Goal: Task Accomplishment & Management: Manage account settings

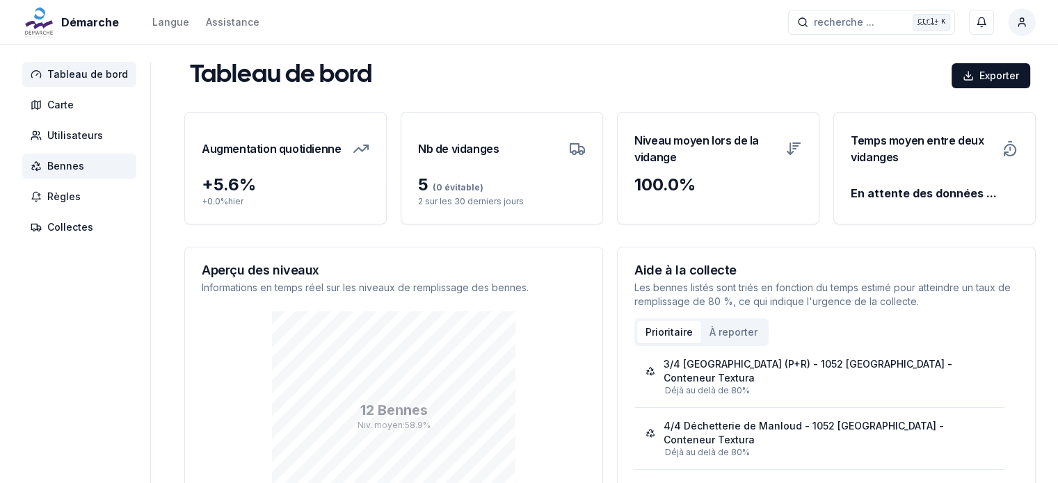
click at [85, 172] on span "Bennes" at bounding box center [79, 166] width 114 height 25
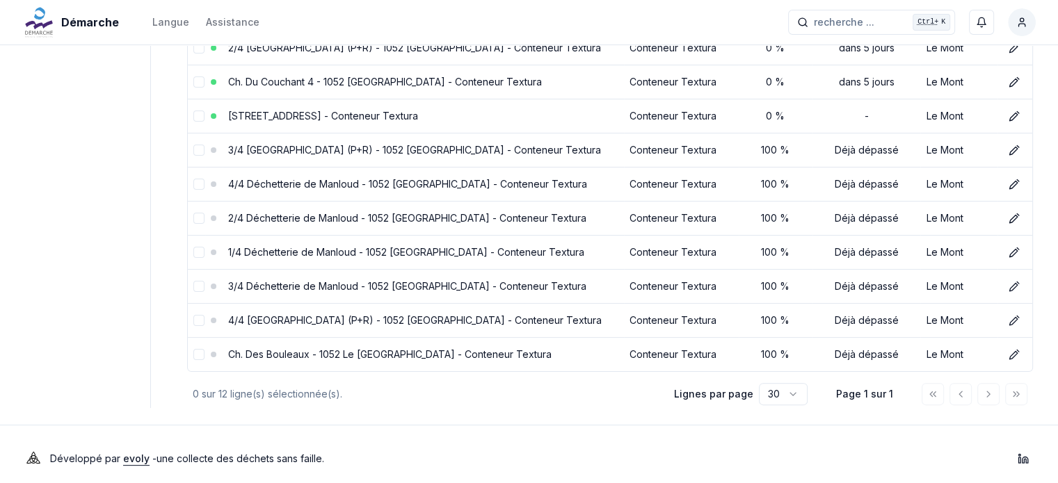
scroll to position [139, 0]
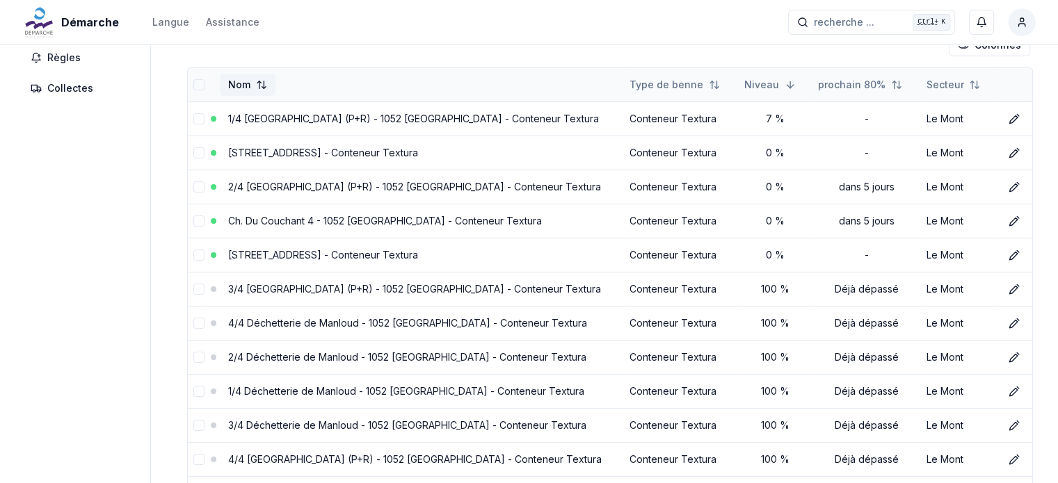
click at [253, 77] on html "Démarche Langue Assistance recherche ... recherche ... Ctrl+ K Jérémie Thouret …" at bounding box center [529, 246] width 1058 height 771
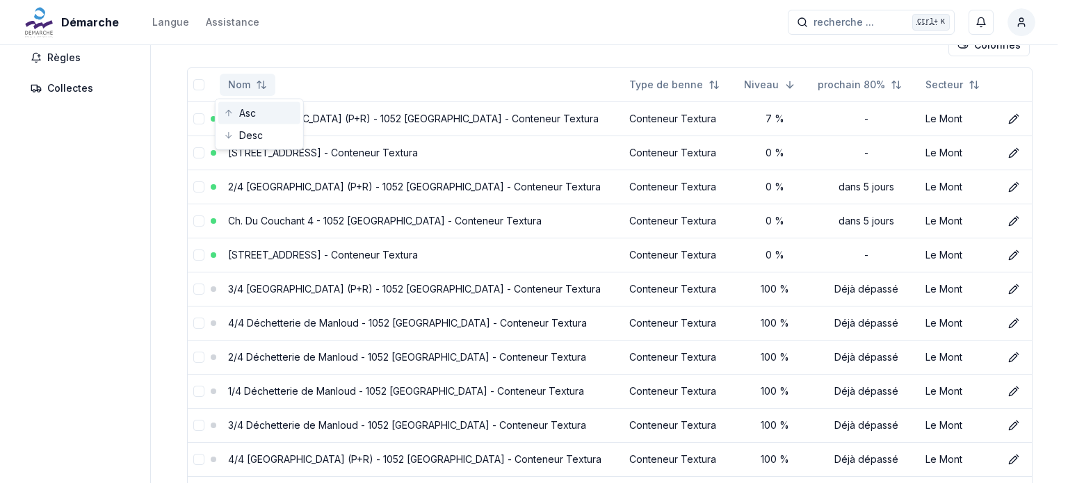
click at [248, 117] on div "Asc" at bounding box center [259, 113] width 82 height 22
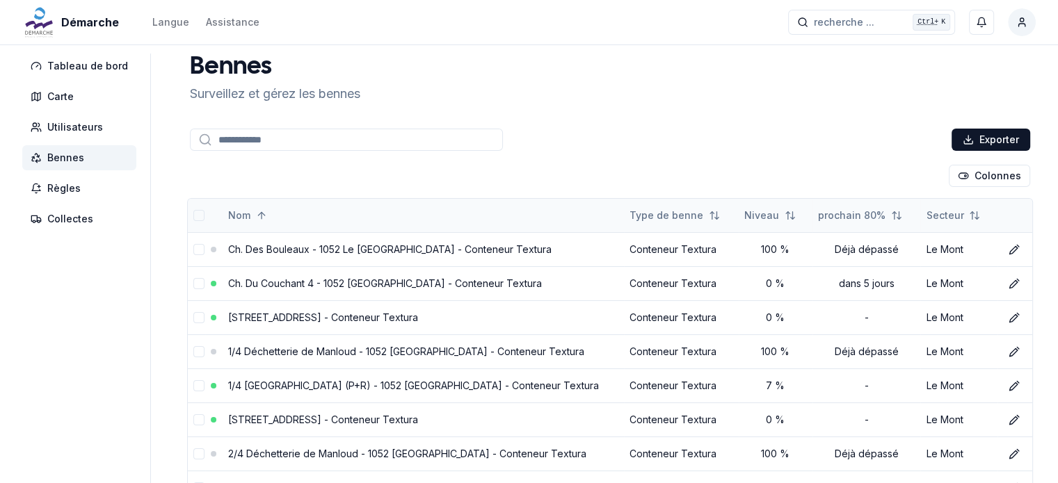
scroll to position [0, 0]
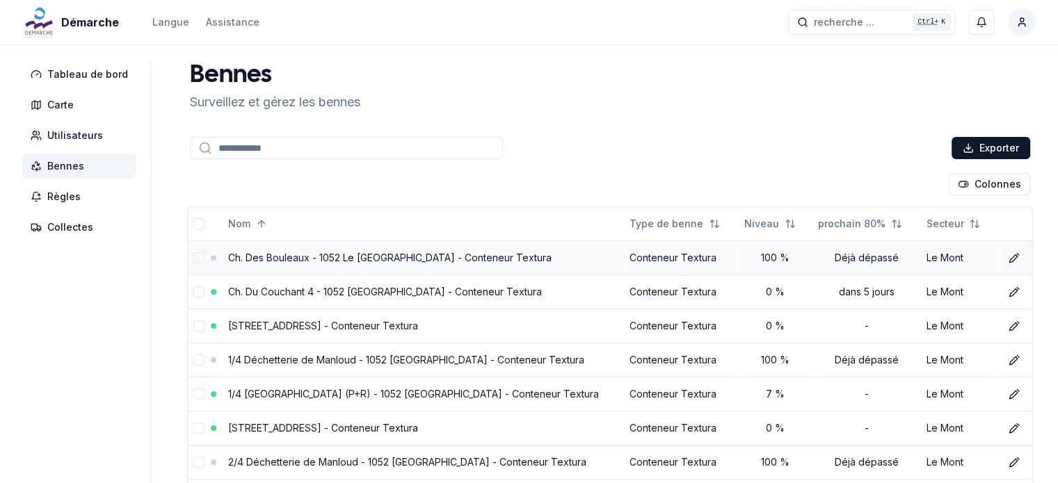
click at [328, 258] on link "Ch. Des Bouleaux - 1052 Le Mont-sur-Lausanne - Conteneur Textura" at bounding box center [389, 258] width 323 height 12
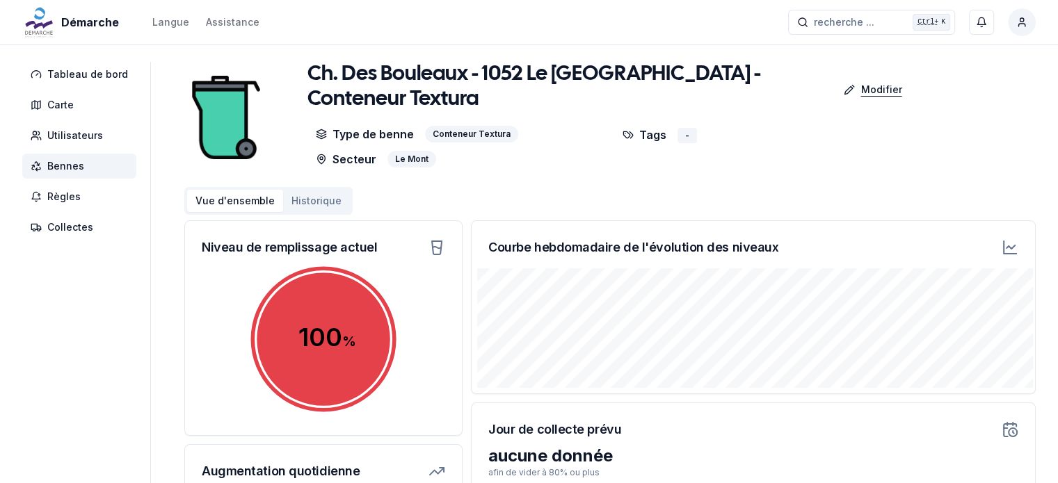
click at [876, 85] on p "Modifier" at bounding box center [880, 90] width 41 height 14
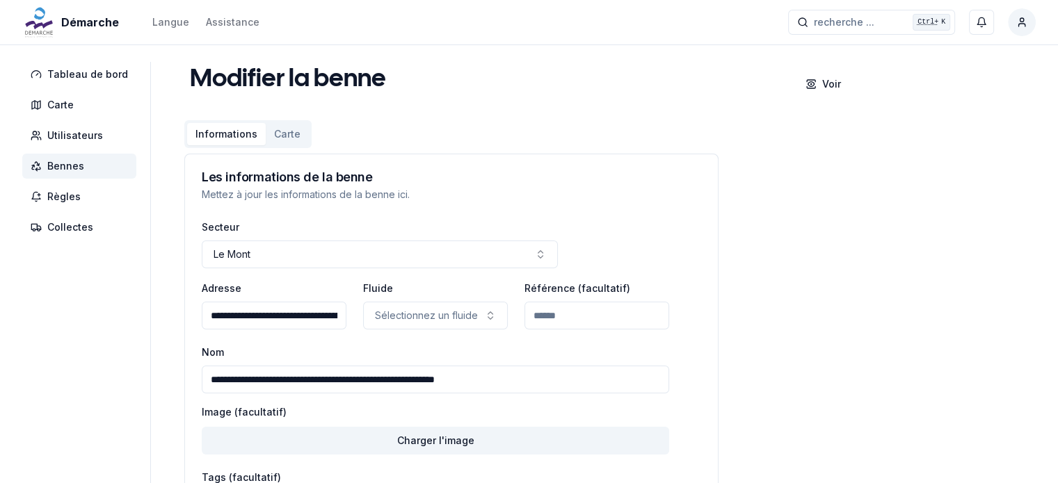
click at [93, 24] on span "Démarche" at bounding box center [90, 22] width 58 height 17
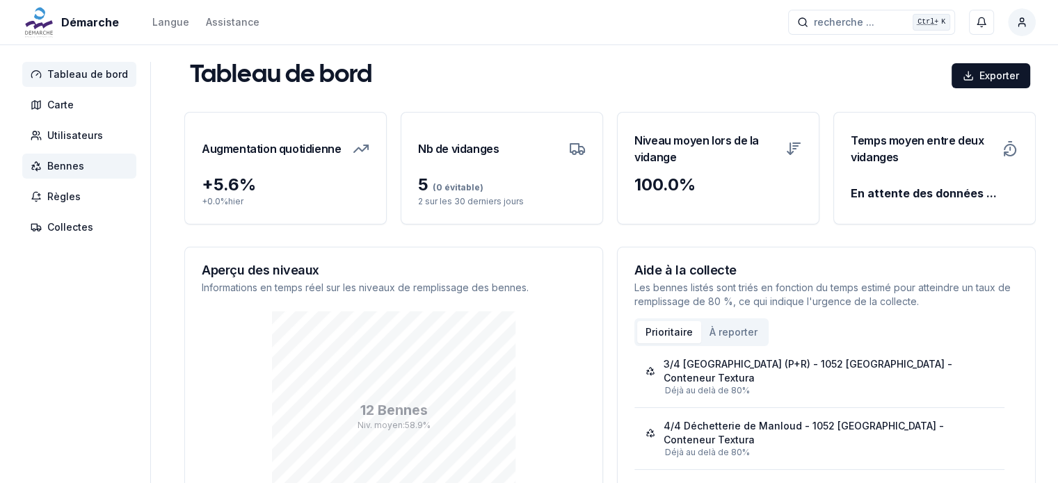
click at [50, 161] on span "Bennes" at bounding box center [65, 166] width 37 height 14
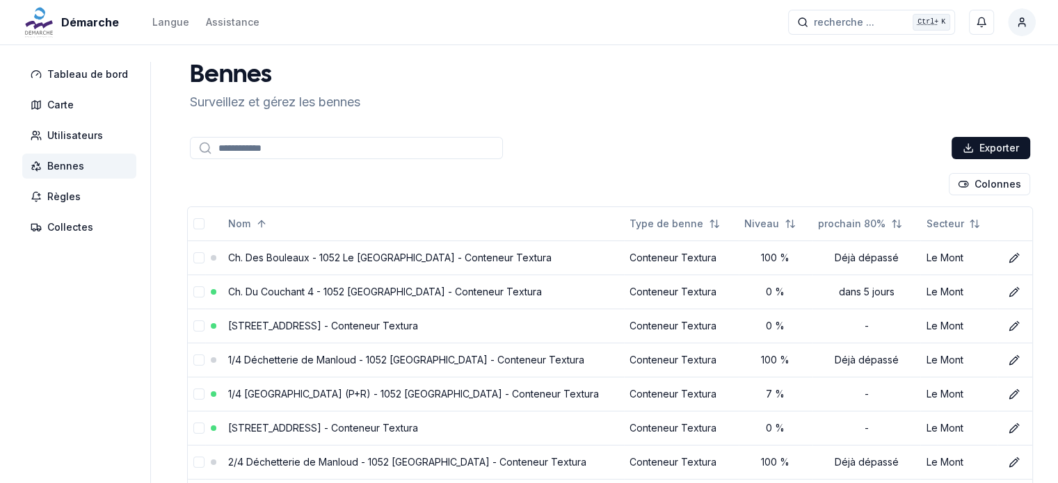
click at [78, 161] on span "Bennes" at bounding box center [65, 166] width 37 height 14
click at [64, 77] on span "Tableau de bord" at bounding box center [87, 74] width 81 height 14
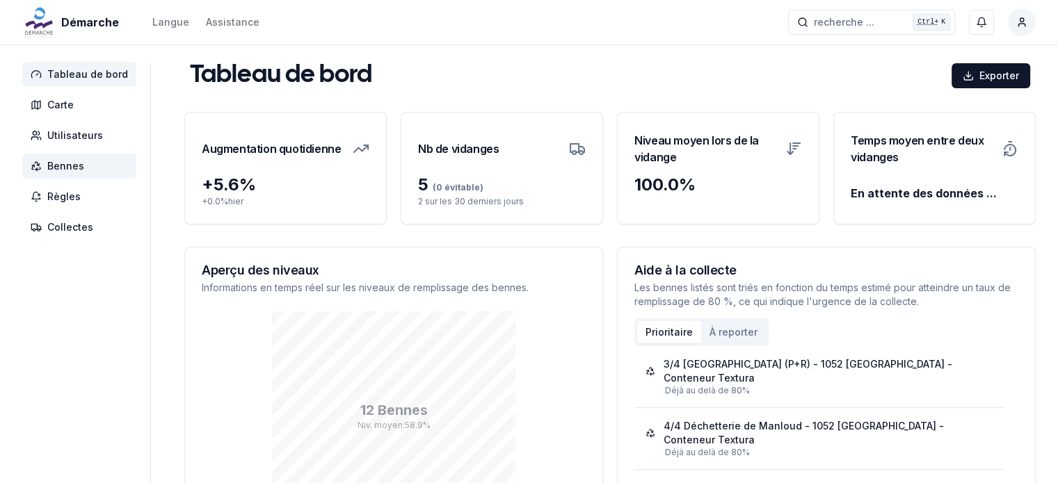
click at [72, 161] on span "Bennes" at bounding box center [65, 166] width 37 height 14
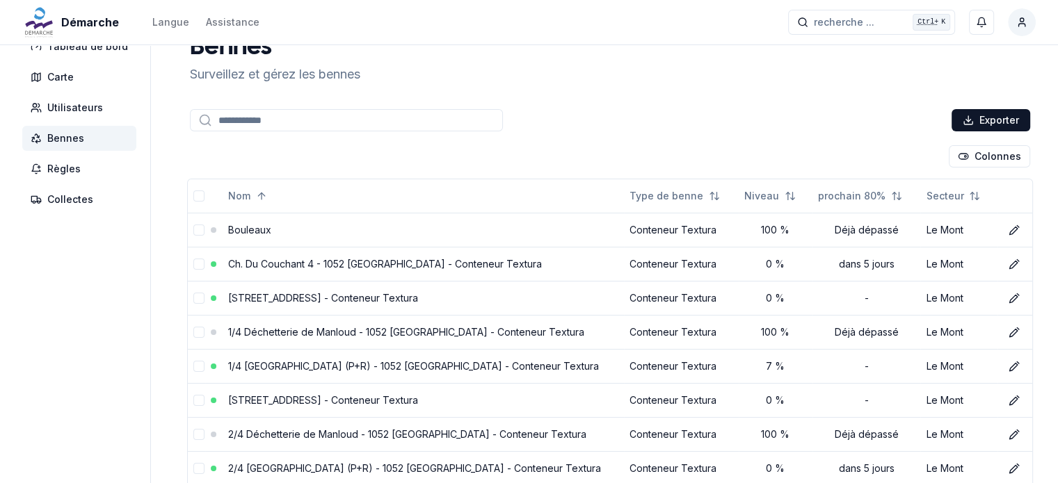
scroll to position [27, 0]
click at [1011, 300] on icon at bounding box center [1014, 299] width 11 height 11
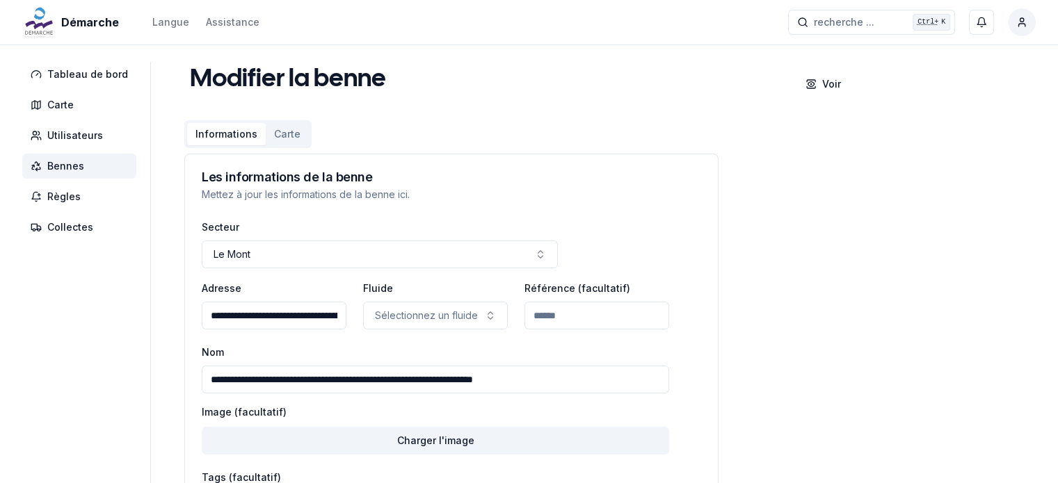
drag, startPoint x: 575, startPoint y: 376, endPoint x: 313, endPoint y: 376, distance: 262.2
click at [313, 376] on input "**********" at bounding box center [435, 380] width 467 height 28
drag, startPoint x: 262, startPoint y: 376, endPoint x: 19, endPoint y: 417, distance: 245.5
click at [19, 417] on div "**********" at bounding box center [529, 332] width 1058 height 541
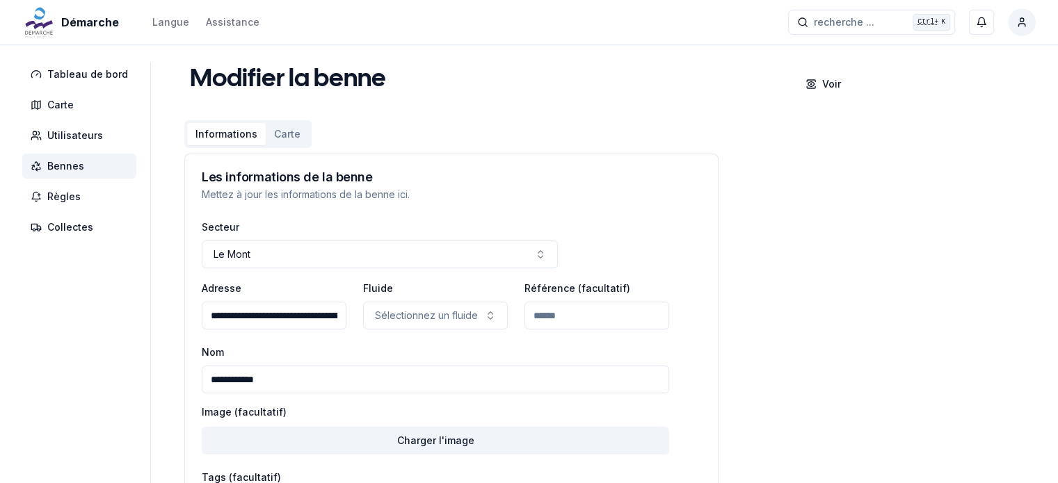
type input "**********"
click at [253, 358] on div "**********" at bounding box center [435, 369] width 467 height 50
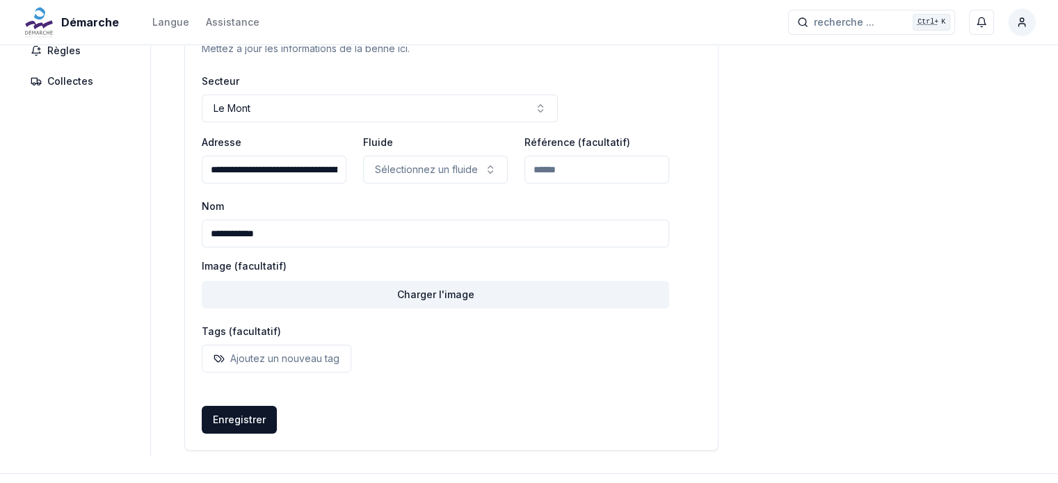
scroll to position [147, 0]
drag, startPoint x: 240, startPoint y: 416, endPoint x: 237, endPoint y: 431, distance: 15.6
click at [237, 431] on button "Enregistrer" at bounding box center [239, 419] width 75 height 28
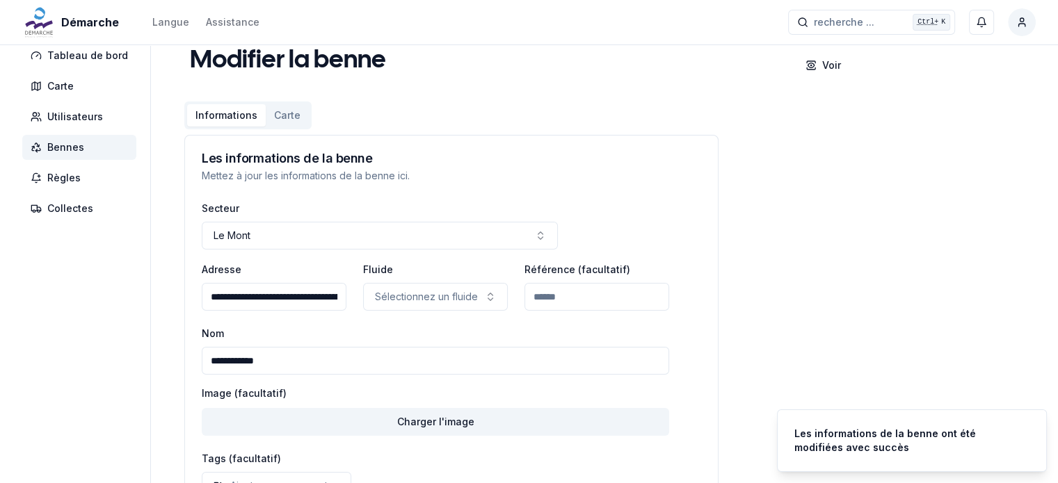
scroll to position [8, 0]
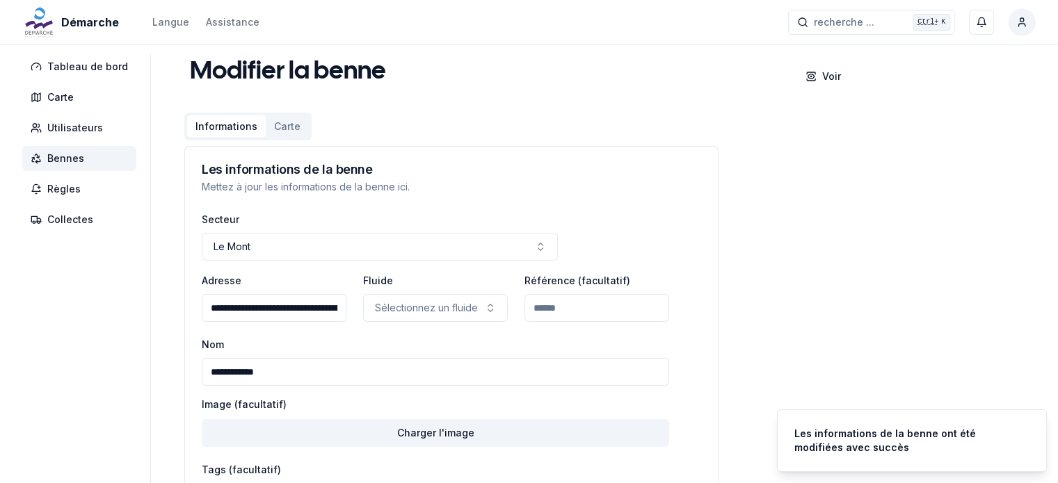
click at [76, 155] on span "Bennes" at bounding box center [65, 159] width 37 height 14
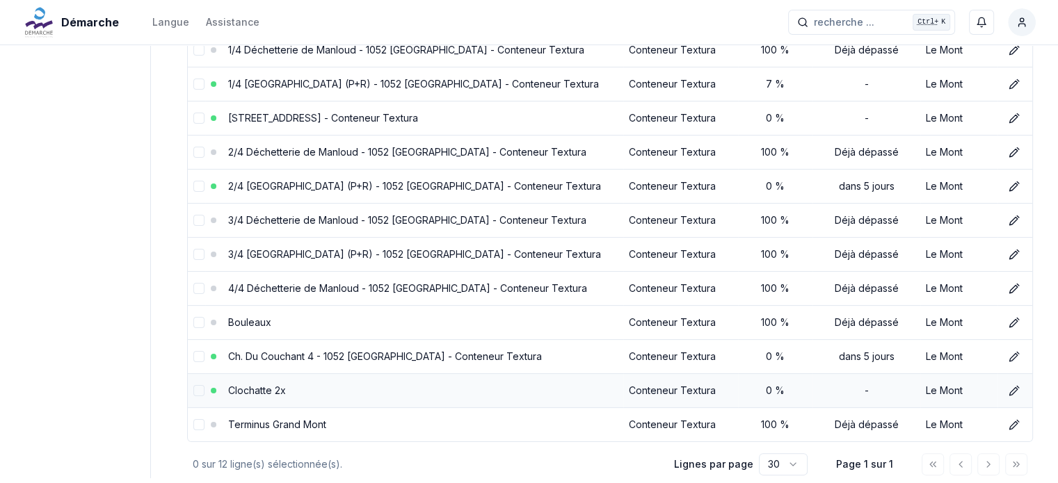
scroll to position [207, 0]
click at [310, 115] on link "2/2 Rte de la Clochatte 114 - 1052 Le Mont-sur-Lausanne - Conteneur Textura" at bounding box center [323, 119] width 190 height 12
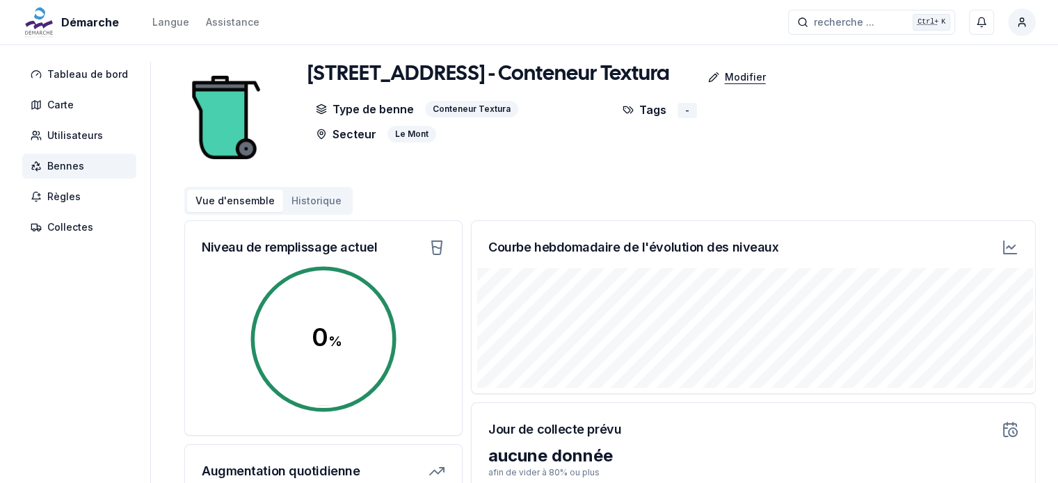
click at [766, 84] on p "Modifier" at bounding box center [745, 77] width 41 height 14
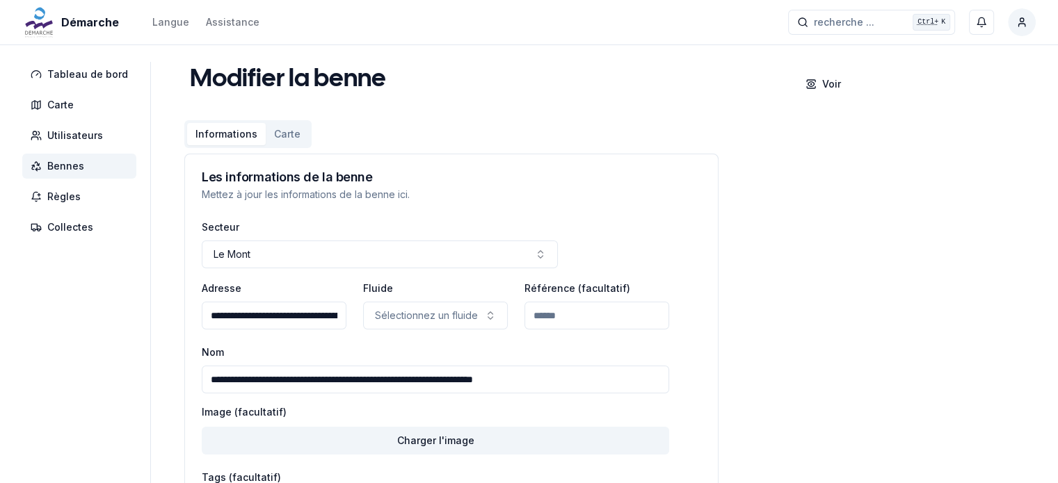
drag, startPoint x: 568, startPoint y: 372, endPoint x: 311, endPoint y: 389, distance: 257.9
click at [311, 389] on input "**********" at bounding box center [435, 380] width 467 height 28
drag, startPoint x: 266, startPoint y: 378, endPoint x: 33, endPoint y: 386, distance: 232.5
click at [33, 386] on div "**********" at bounding box center [529, 332] width 1058 height 541
click at [270, 378] on input "**********" at bounding box center [435, 380] width 467 height 28
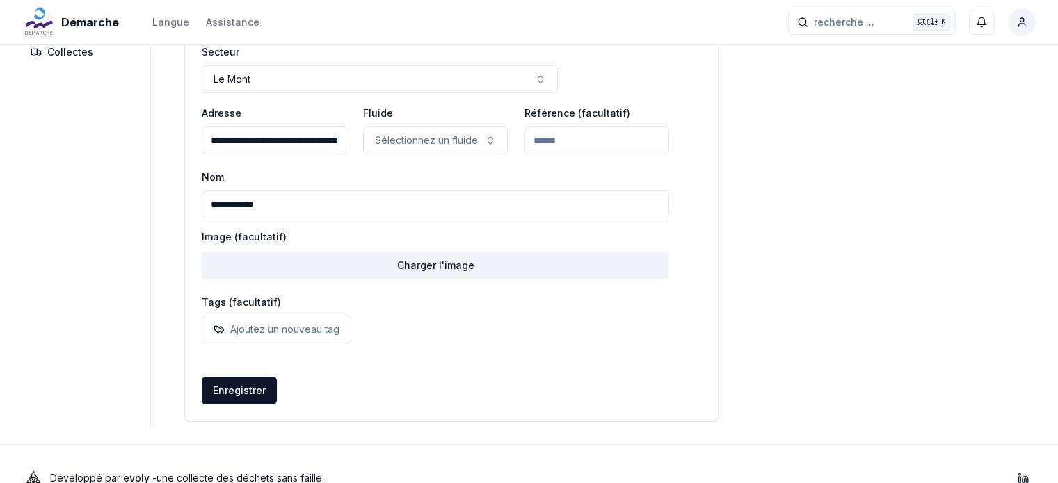
scroll to position [203, 0]
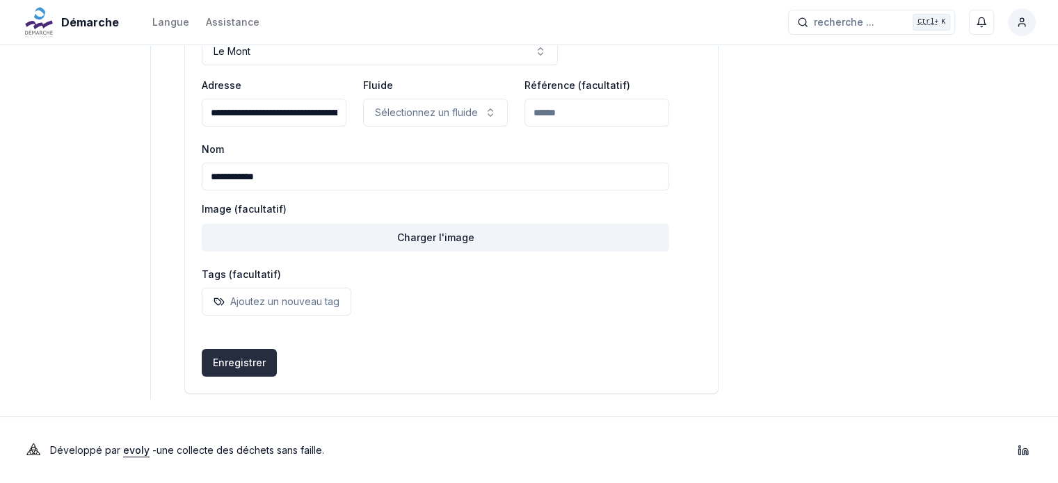
type input "**********"
click at [232, 366] on button "Enregistrer" at bounding box center [239, 363] width 75 height 28
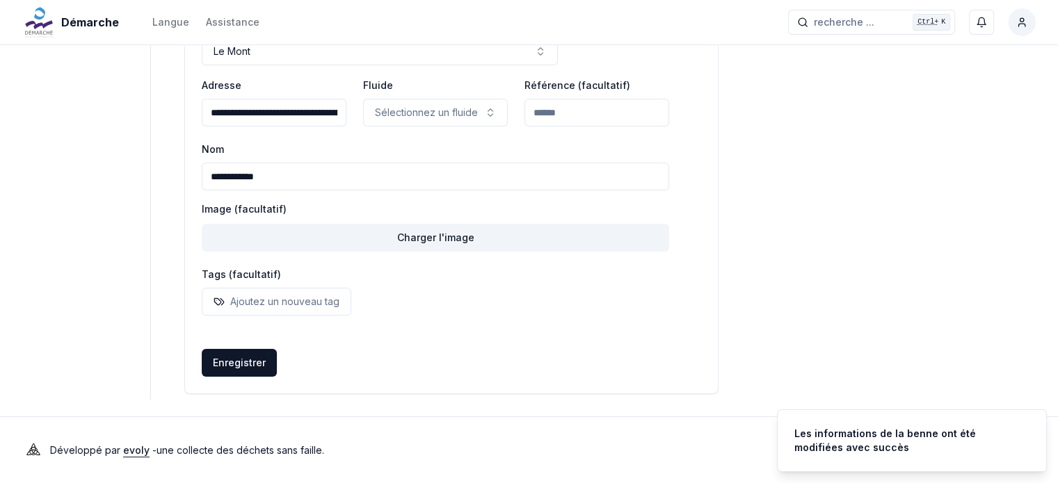
scroll to position [0, 0]
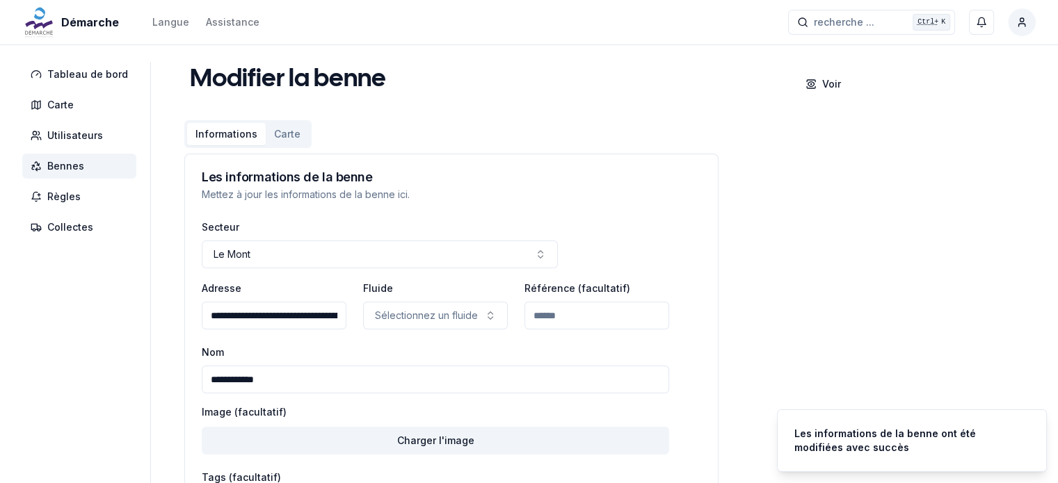
click at [78, 163] on span "Bennes" at bounding box center [65, 166] width 37 height 14
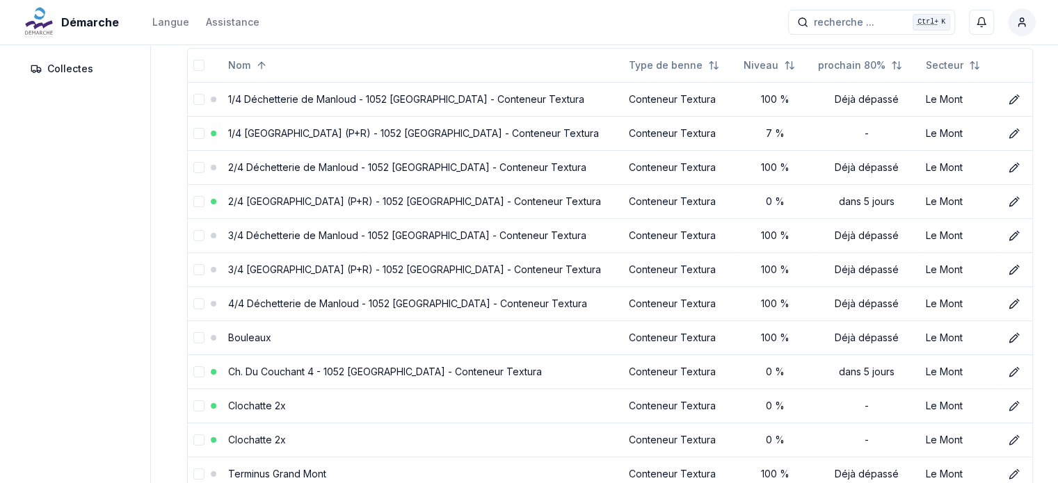
scroll to position [284, 0]
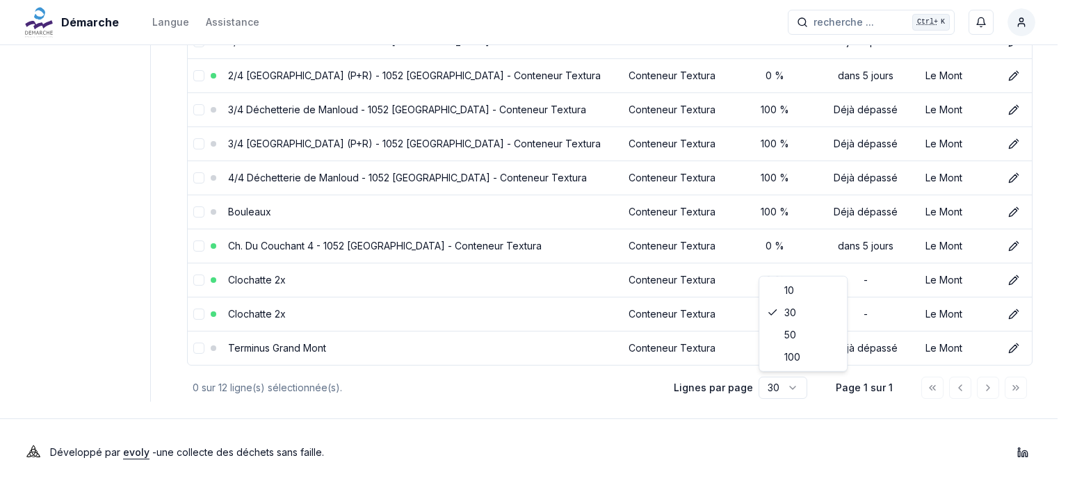
click at [782, 381] on html "Démarche Langue Assistance recherche ... recherche ... Ctrl+ K Jérémie Thouret …" at bounding box center [534, 101] width 1068 height 771
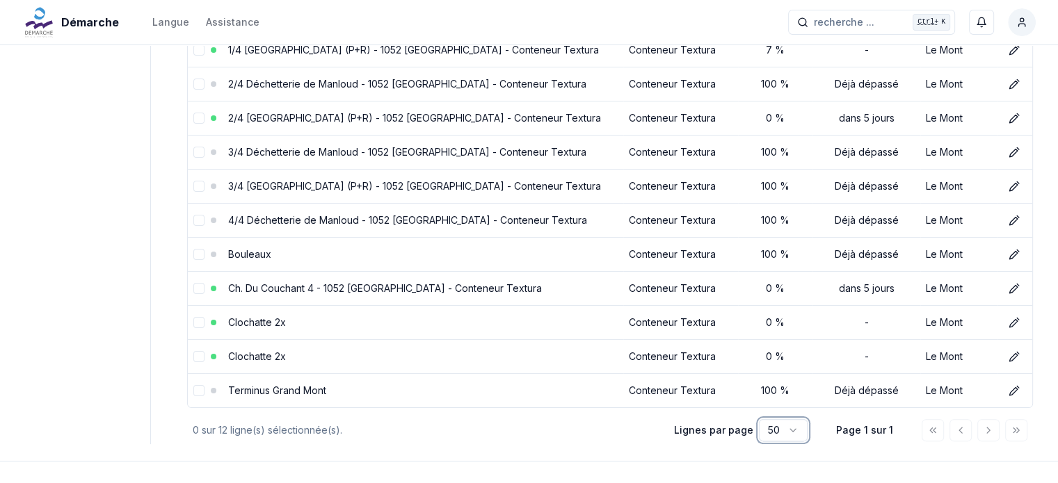
scroll to position [243, 0]
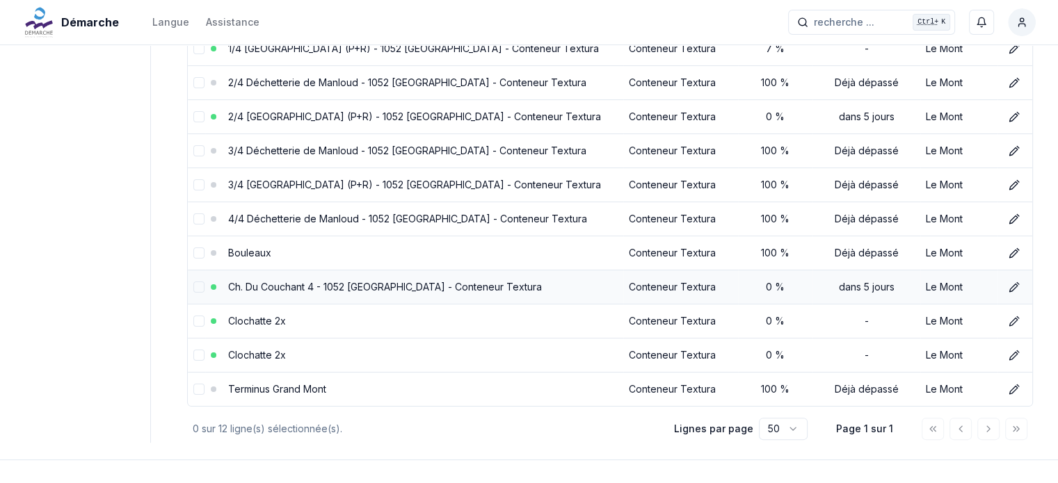
click at [284, 281] on link "Ch. Du Couchant 4 - 1052 Le Mont-sur-Lausanne - Conteneur Textura" at bounding box center [385, 287] width 314 height 12
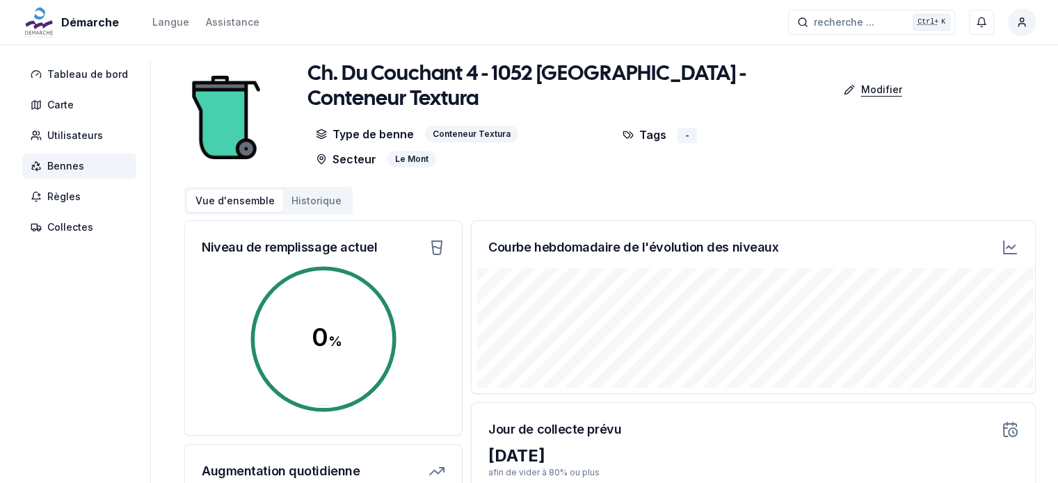
click at [891, 88] on p "Modifier" at bounding box center [880, 90] width 41 height 14
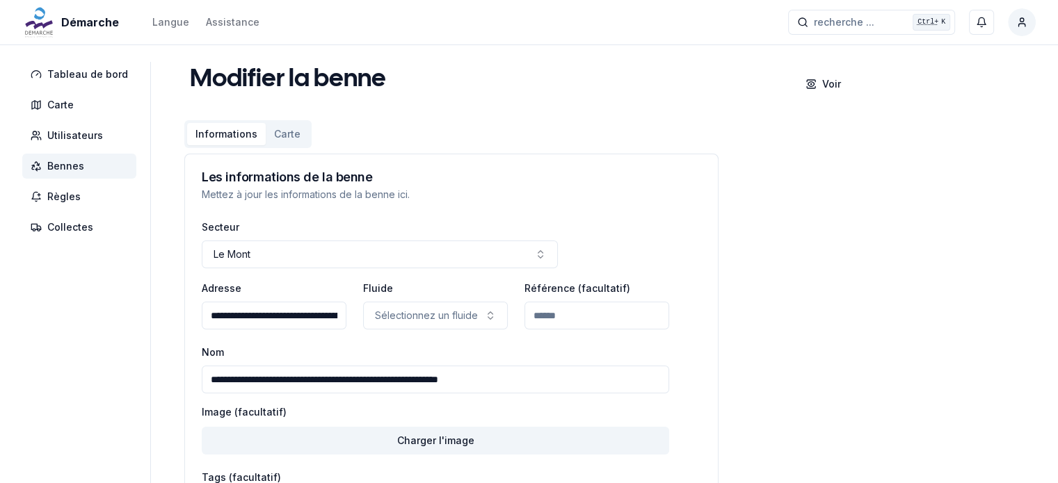
drag, startPoint x: 285, startPoint y: 378, endPoint x: 658, endPoint y: 370, distance: 372.9
click at [658, 370] on input "**********" at bounding box center [435, 380] width 467 height 28
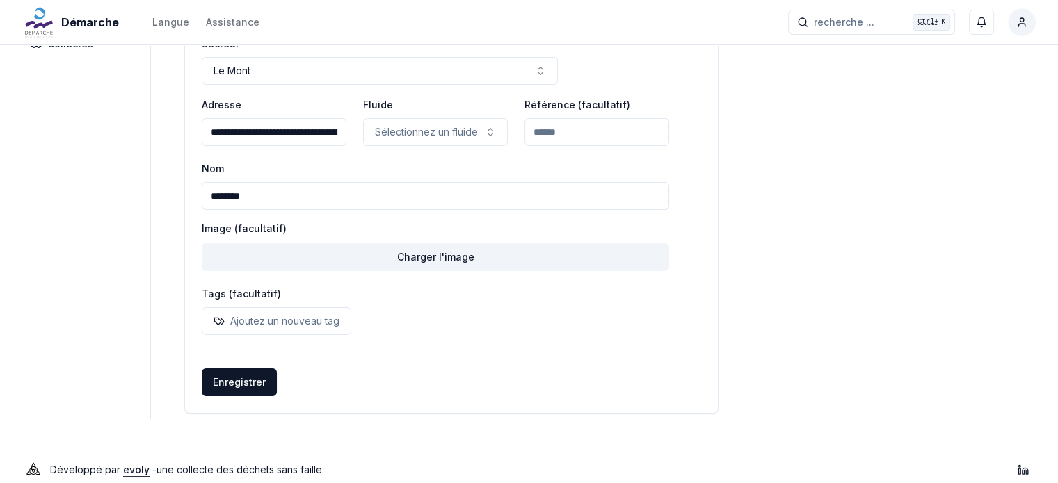
scroll to position [192, 0]
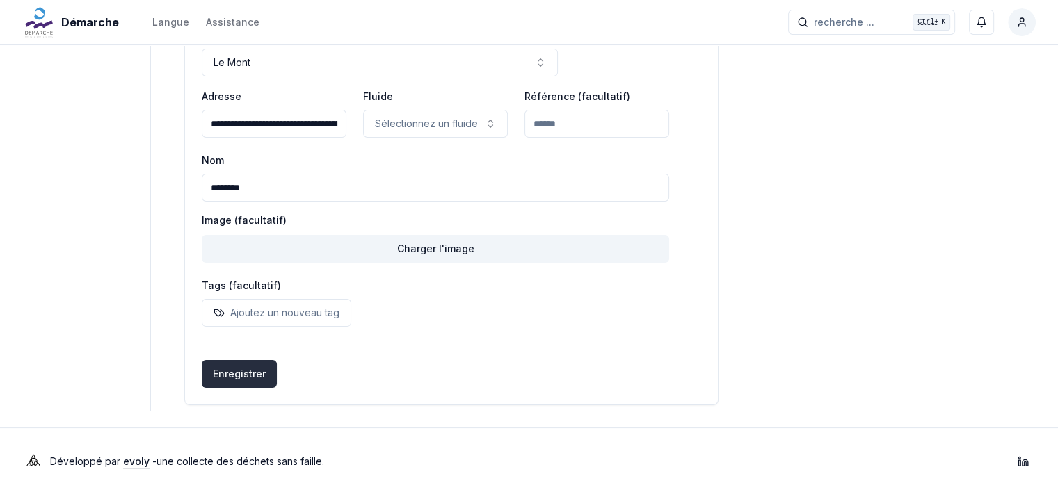
type input "********"
click at [236, 375] on button "Enregistrer" at bounding box center [239, 374] width 75 height 28
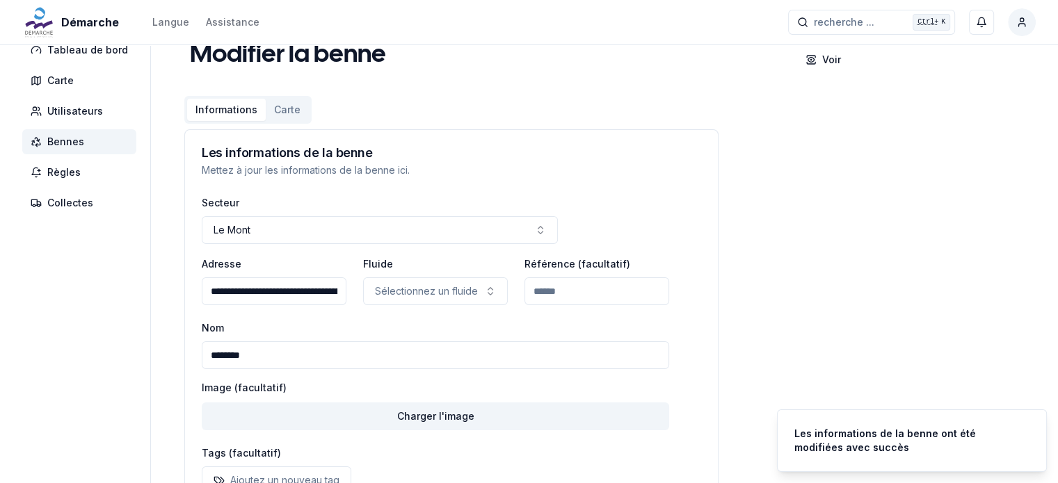
scroll to position [0, 0]
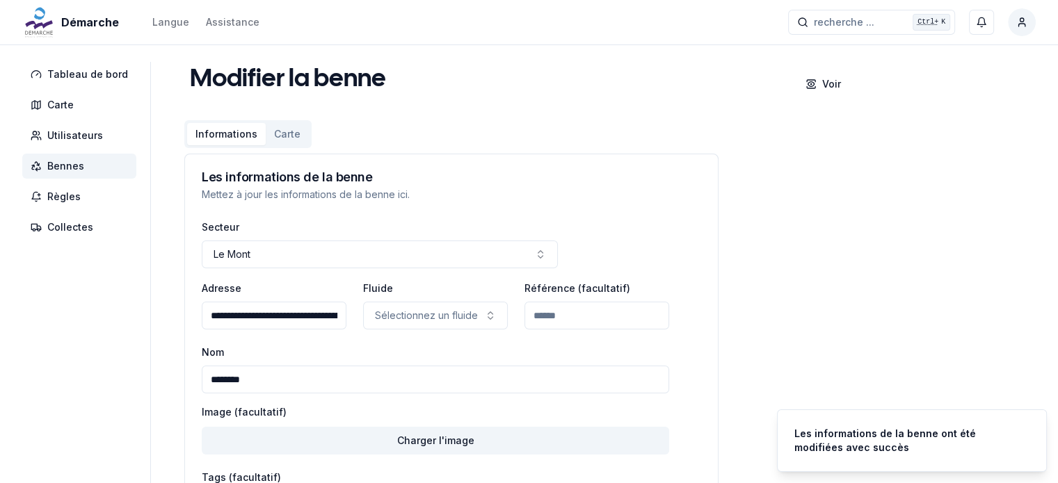
click at [58, 163] on span "Bennes" at bounding box center [65, 166] width 37 height 14
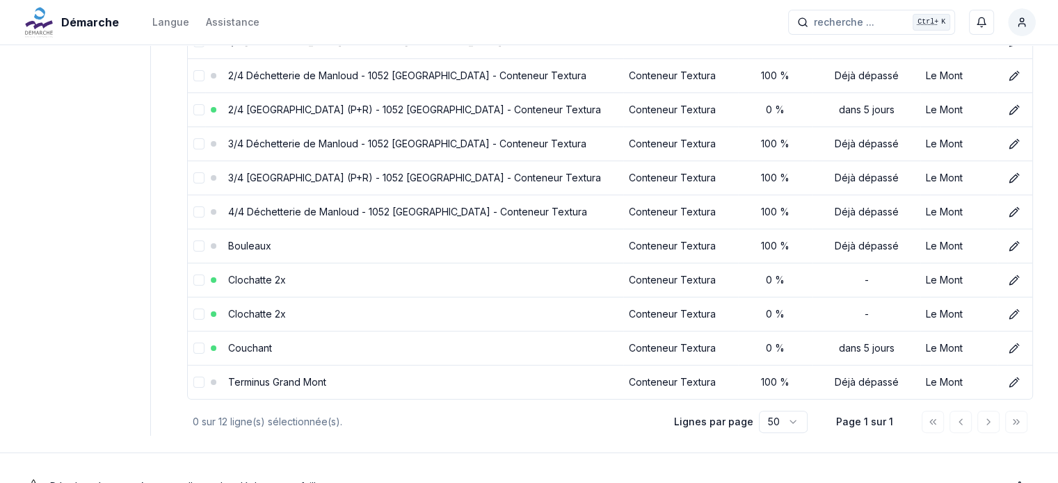
scroll to position [252, 0]
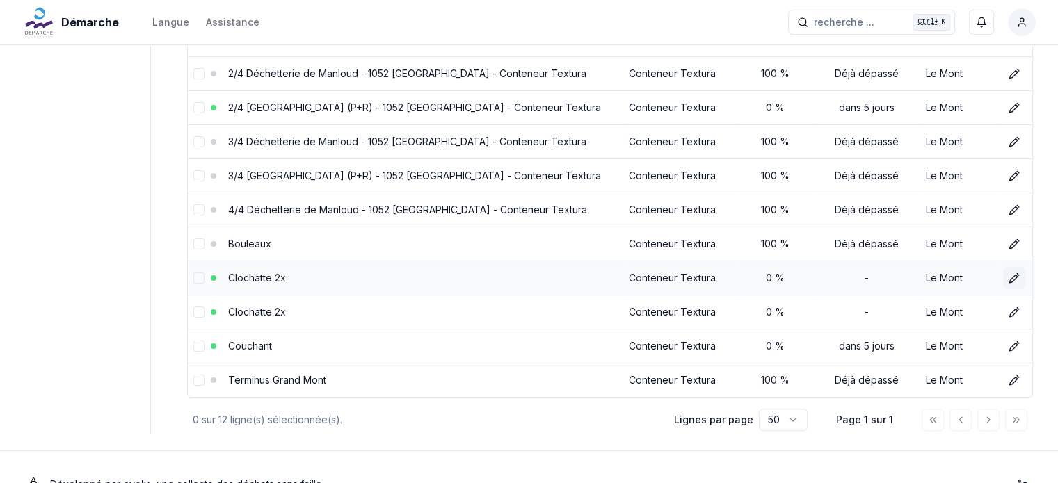
click at [1017, 277] on icon at bounding box center [1014, 278] width 11 height 11
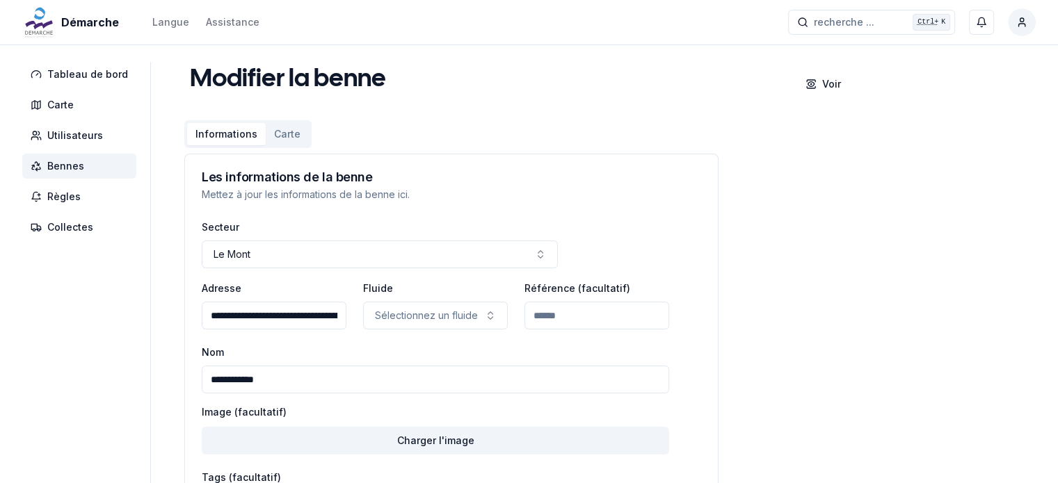
drag, startPoint x: 255, startPoint y: 380, endPoint x: 338, endPoint y: 378, distance: 83.5
click at [338, 378] on input "**********" at bounding box center [435, 380] width 467 height 28
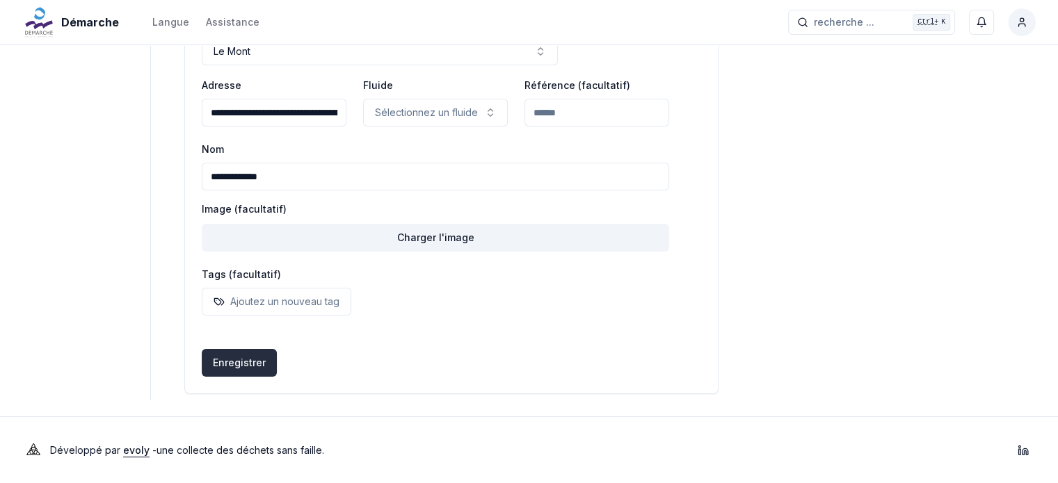
type input "**********"
click at [227, 366] on button "Enregistrer" at bounding box center [239, 363] width 75 height 28
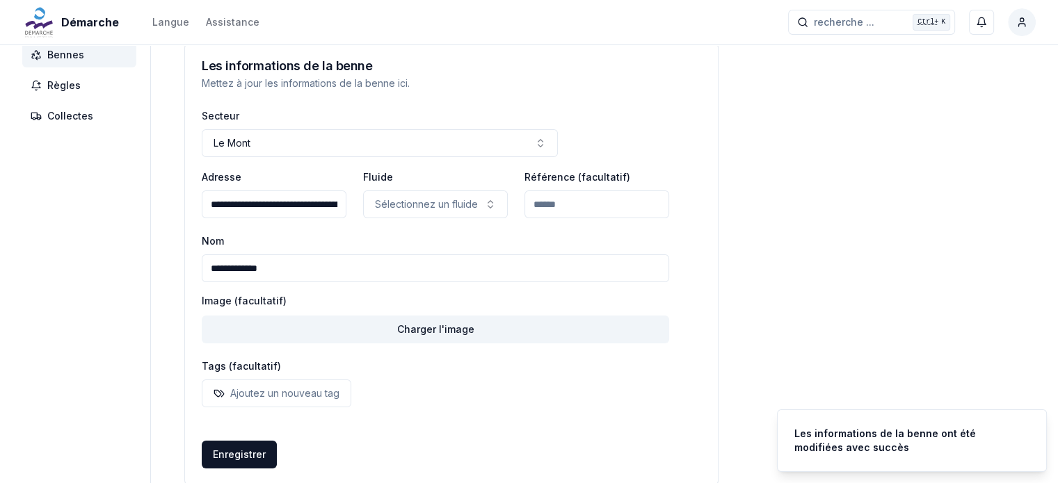
scroll to position [0, 0]
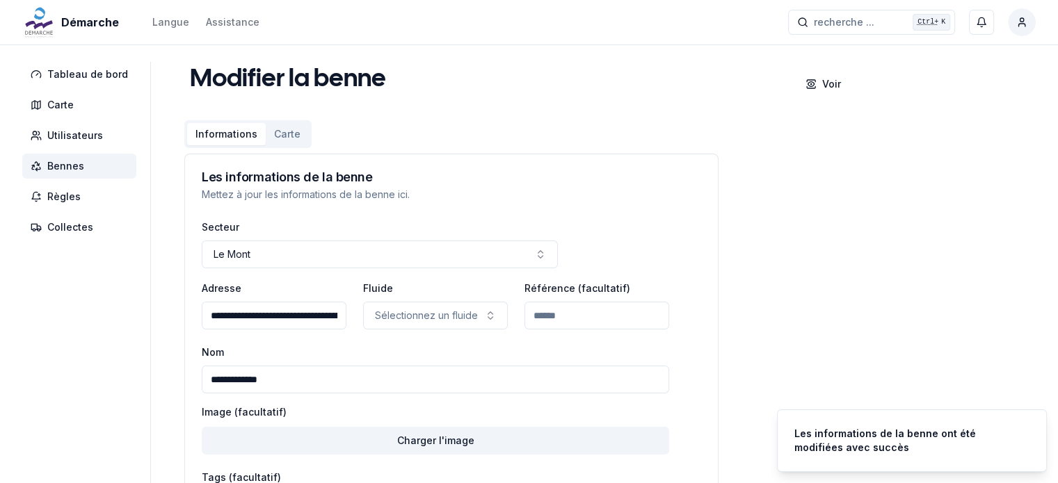
click at [88, 164] on span "Bennes" at bounding box center [79, 166] width 114 height 25
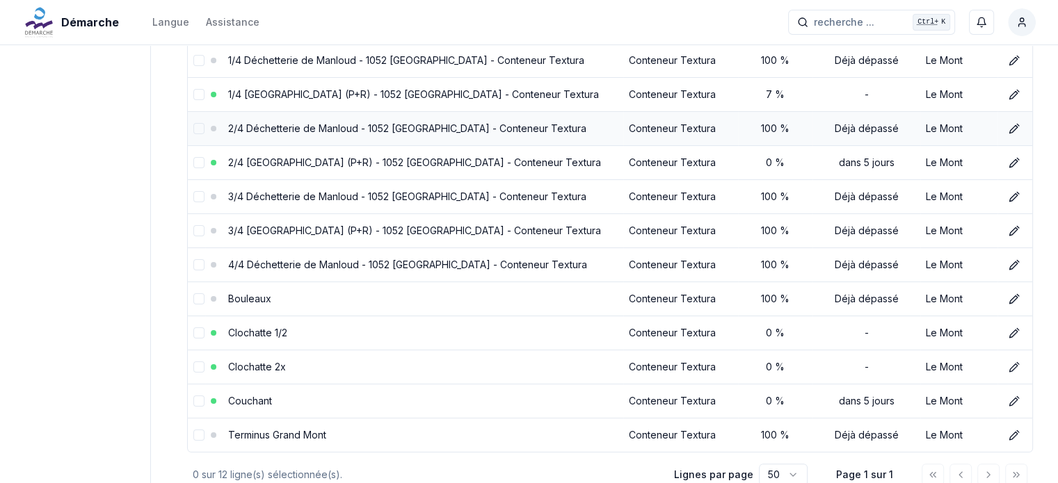
scroll to position [199, 0]
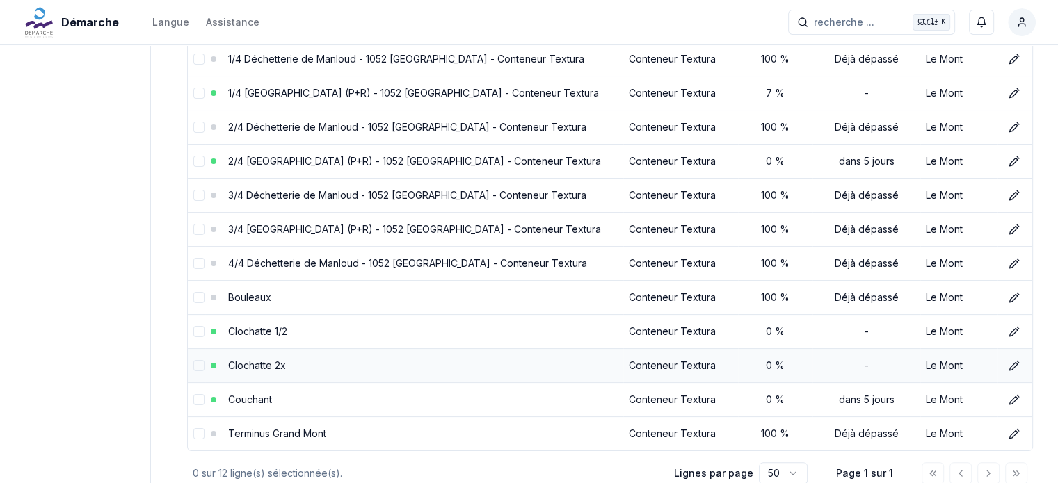
click at [297, 363] on td "Clochatte 2x" at bounding box center [423, 365] width 401 height 34
click at [1013, 362] on icon at bounding box center [1013, 366] width 8 height 8
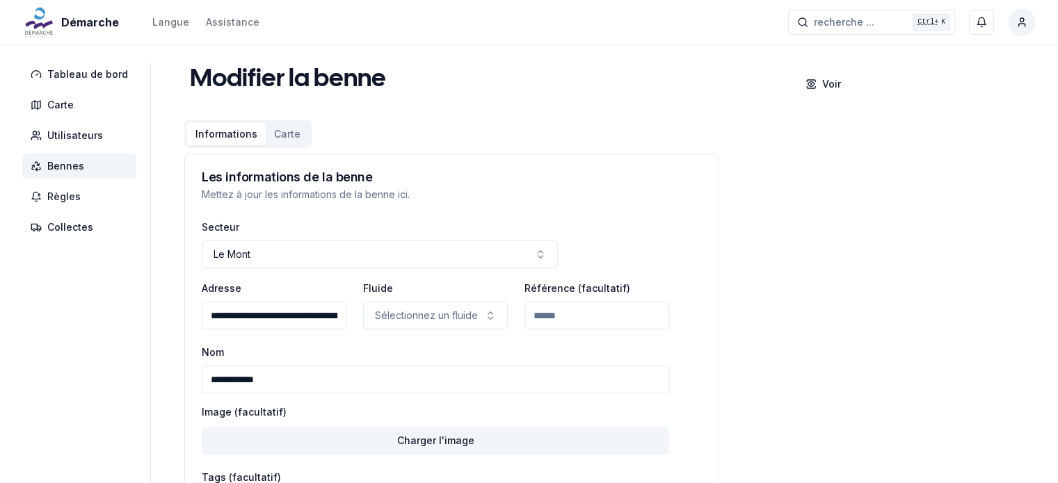
click at [268, 380] on input "**********" at bounding box center [435, 380] width 467 height 28
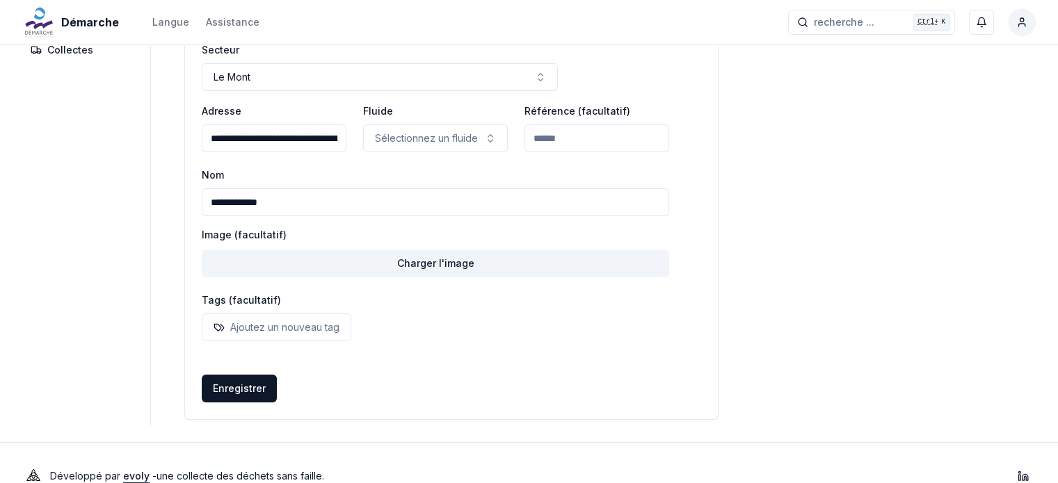
scroll to position [202, 0]
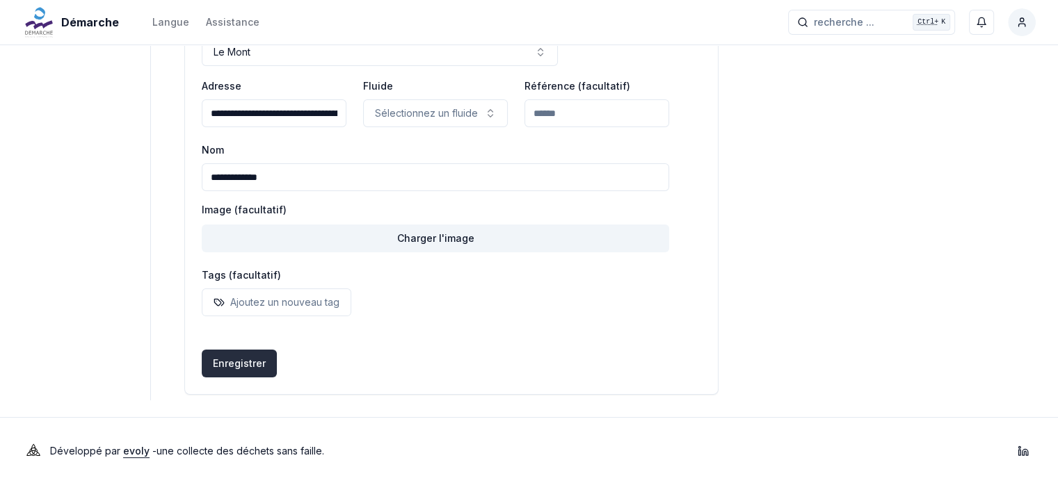
type input "**********"
click at [232, 369] on button "Enregistrer" at bounding box center [239, 364] width 75 height 28
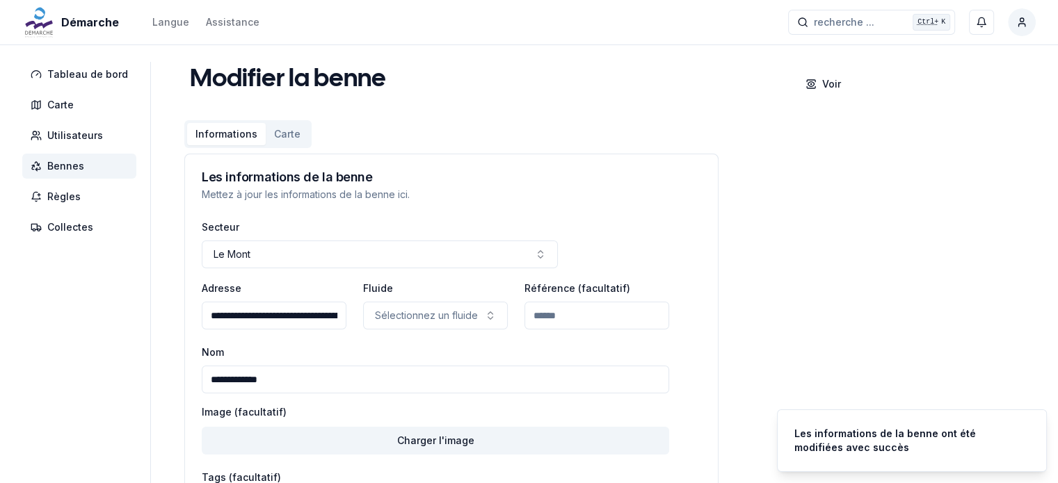
scroll to position [0, 0]
click at [53, 166] on span "Bennes" at bounding box center [65, 166] width 37 height 14
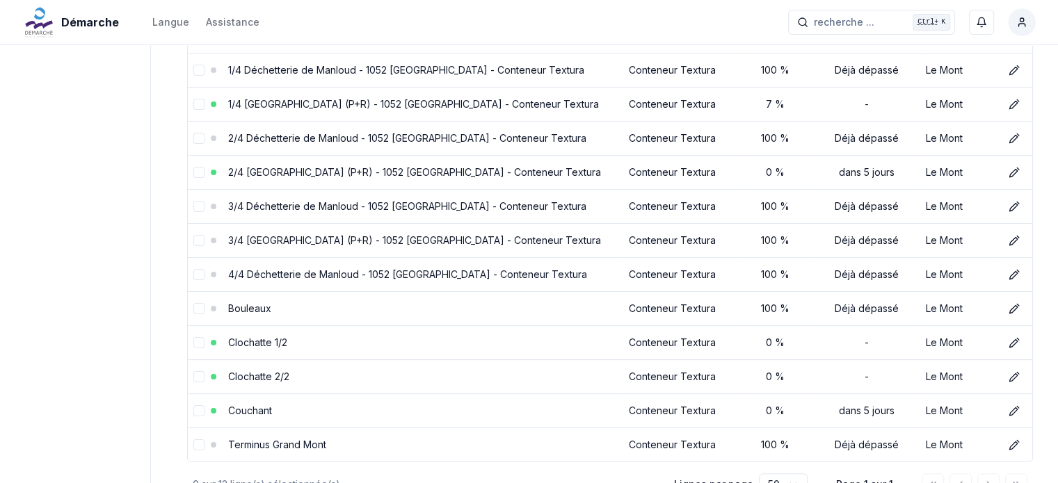
scroll to position [189, 0]
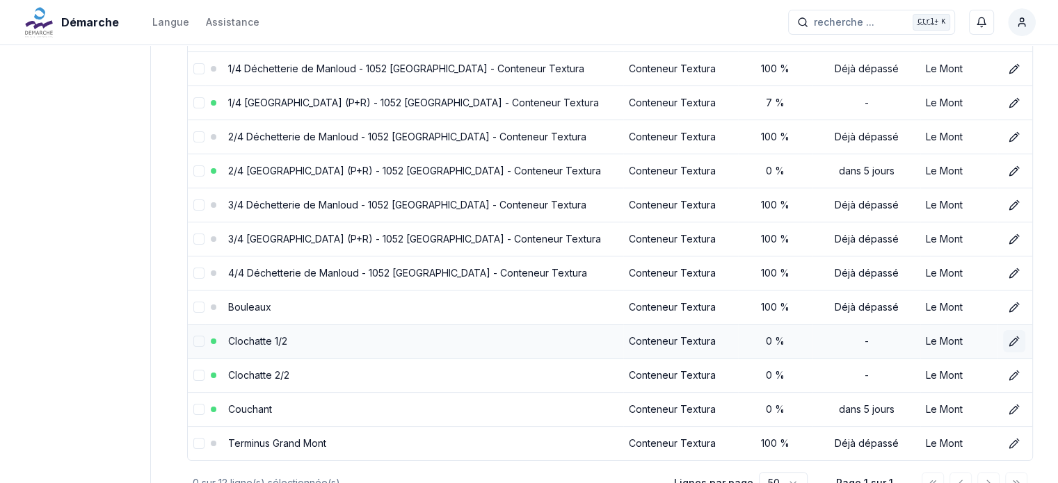
click at [1011, 342] on icon at bounding box center [1014, 341] width 11 height 11
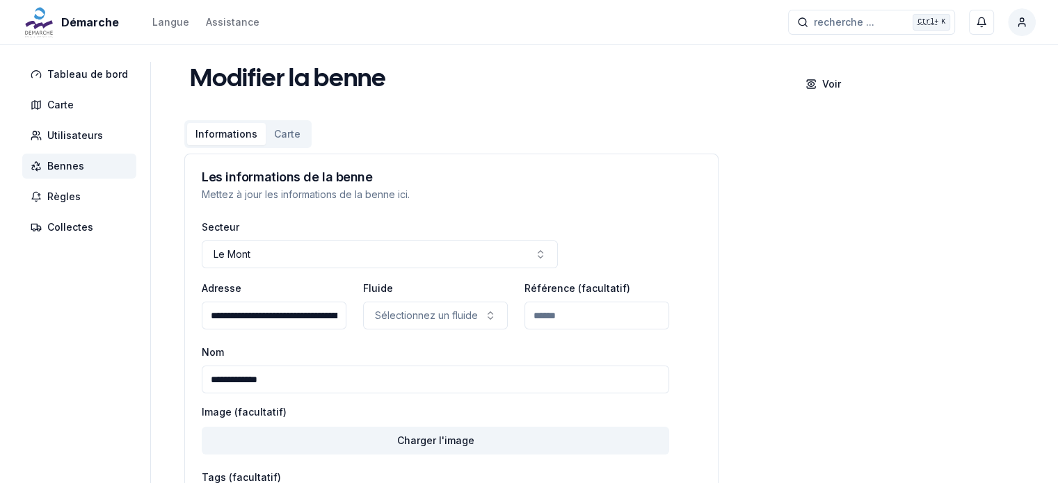
click at [271, 381] on input "**********" at bounding box center [435, 380] width 467 height 28
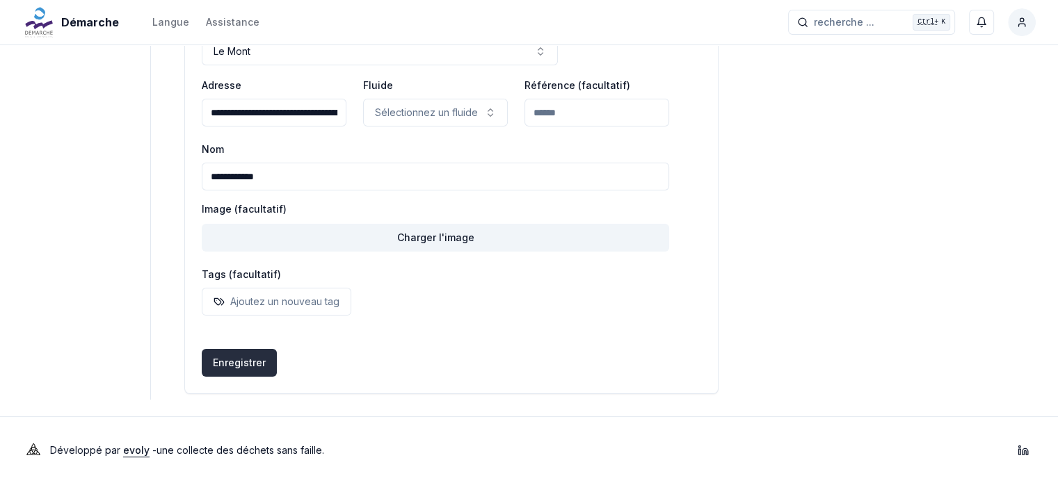
type input "**********"
click at [223, 361] on button "Enregistrer" at bounding box center [239, 363] width 75 height 28
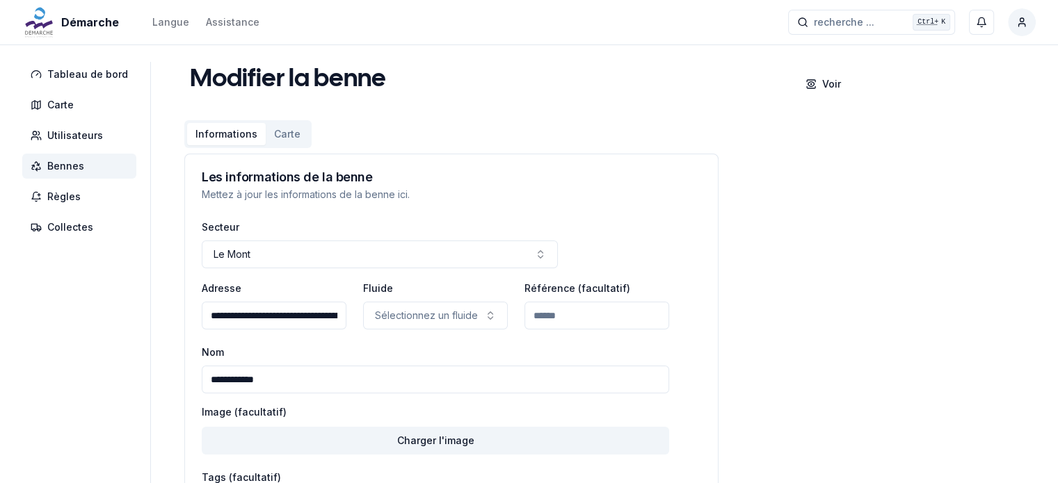
click at [86, 166] on span "Bennes" at bounding box center [79, 166] width 114 height 25
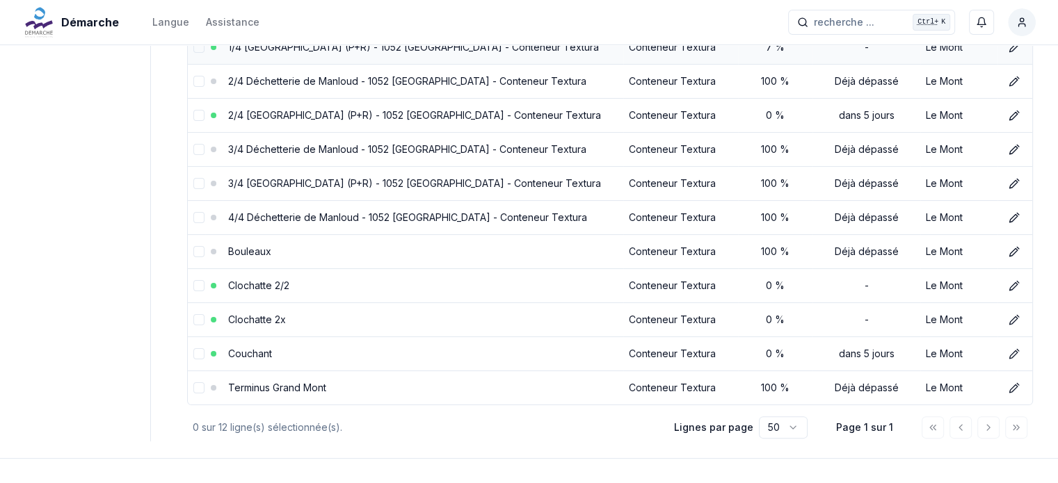
scroll to position [250, 0]
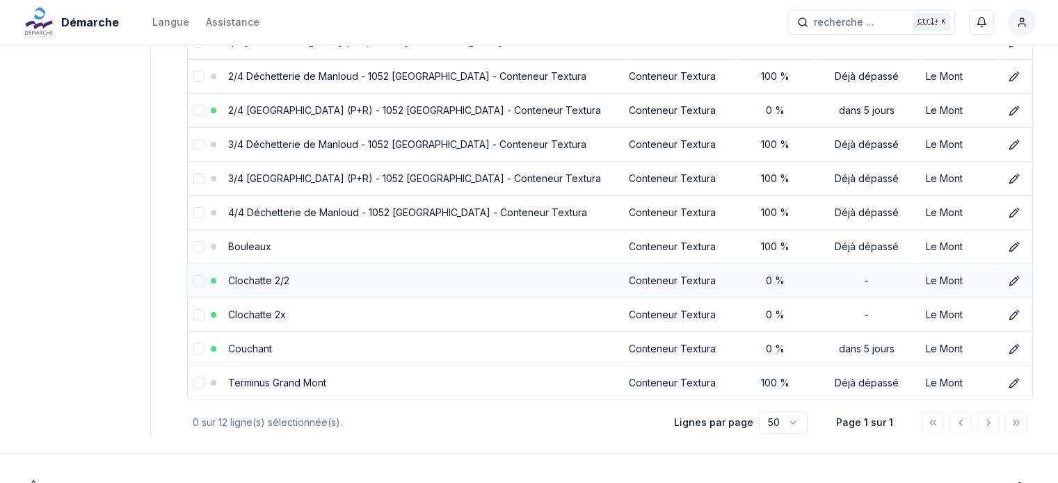
click at [274, 278] on link "Clochatte 2/2" at bounding box center [258, 281] width 61 height 12
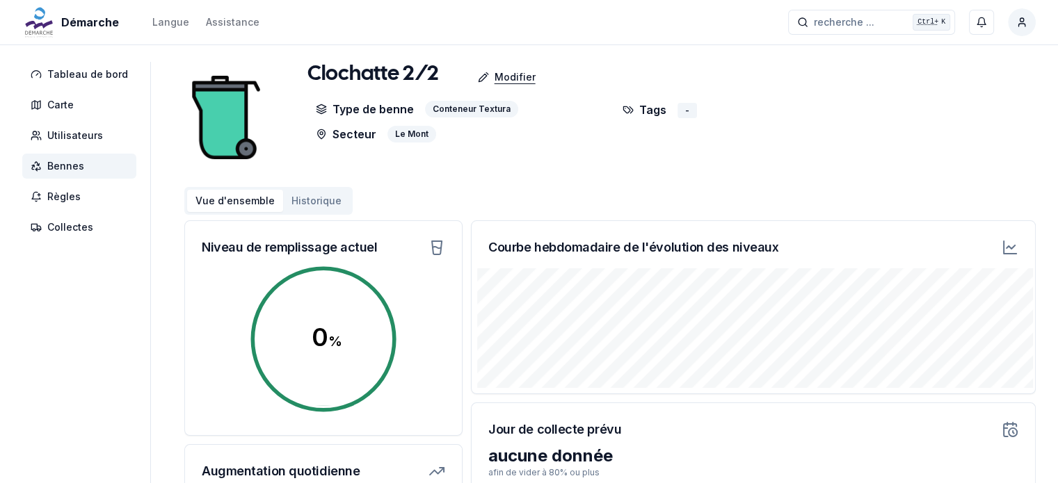
click at [501, 74] on p "Modifier" at bounding box center [515, 77] width 41 height 14
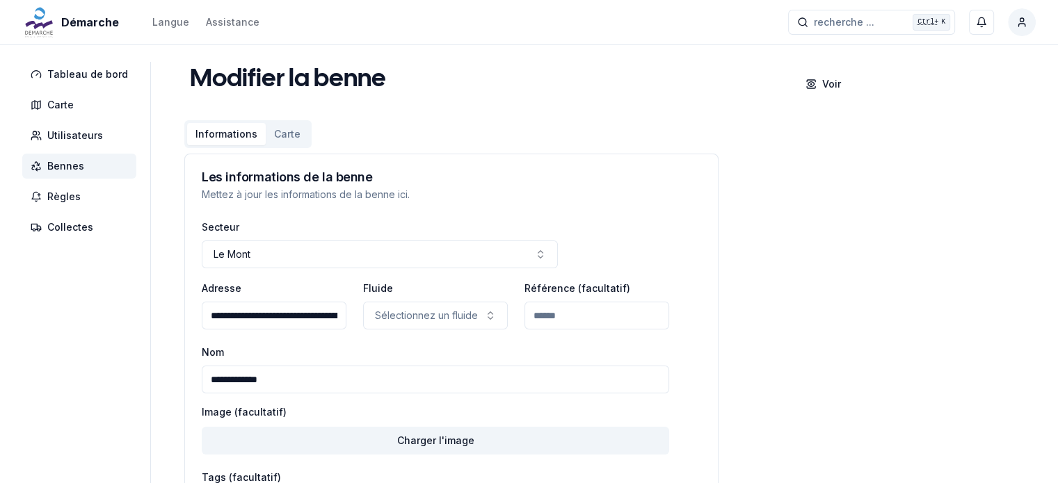
click at [293, 374] on input "**********" at bounding box center [435, 380] width 467 height 28
type input "**********"
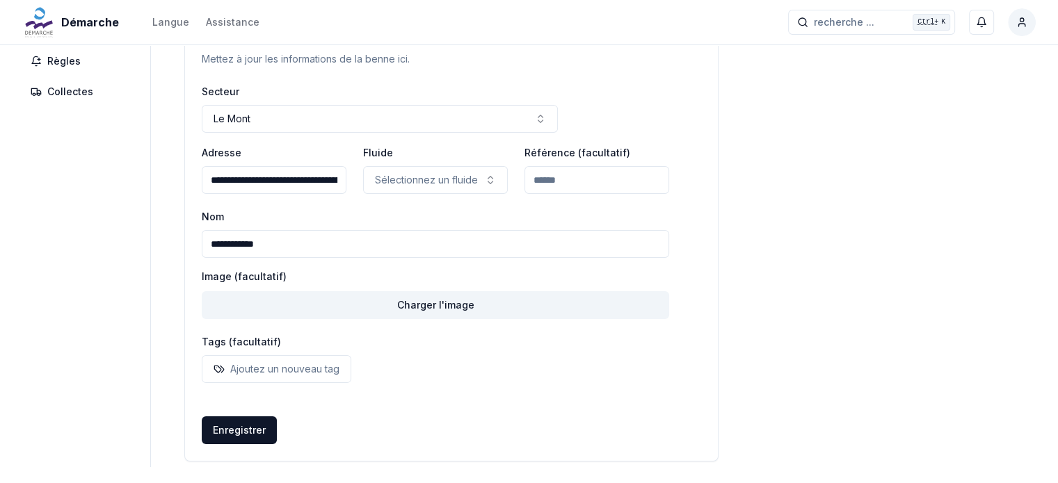
scroll to position [203, 0]
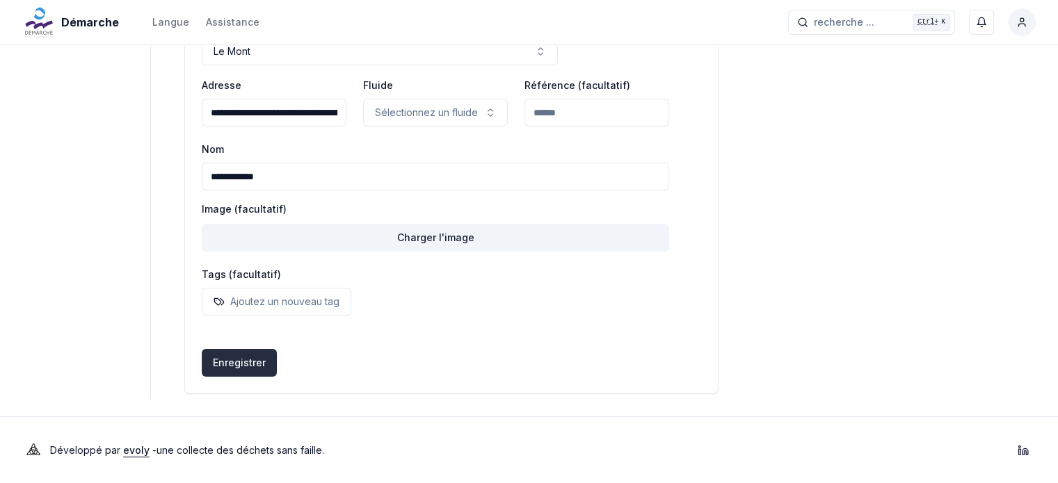
click at [231, 372] on button "Enregistrer" at bounding box center [239, 363] width 75 height 28
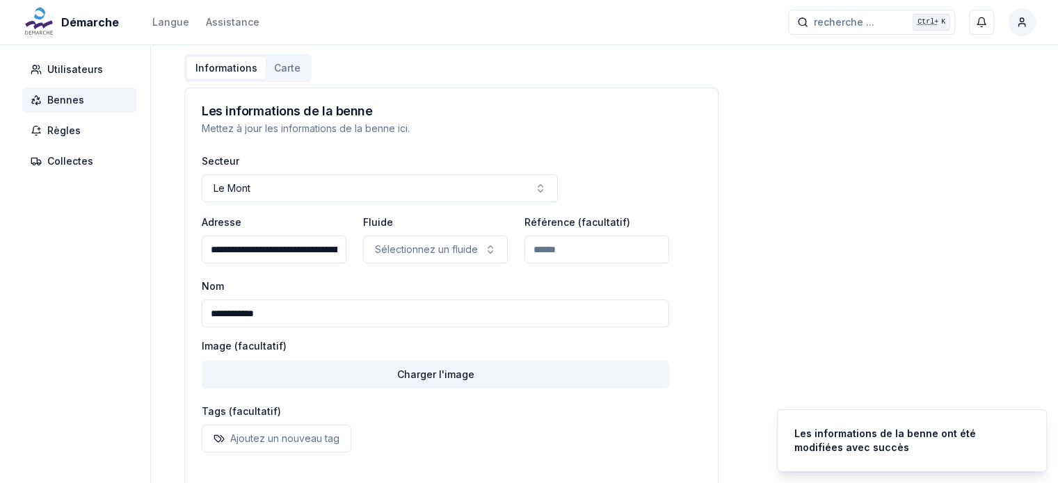
scroll to position [56, 0]
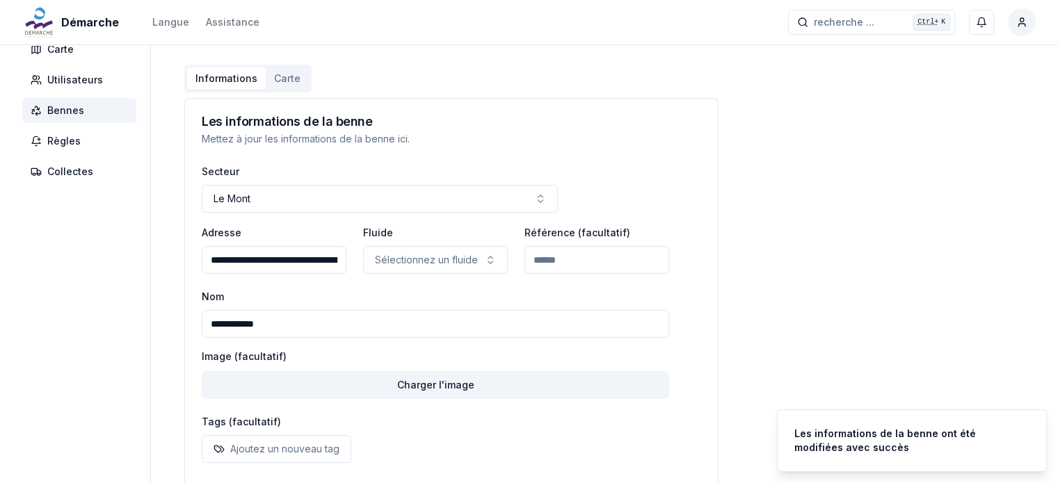
click at [61, 111] on span "Bennes" at bounding box center [65, 111] width 37 height 14
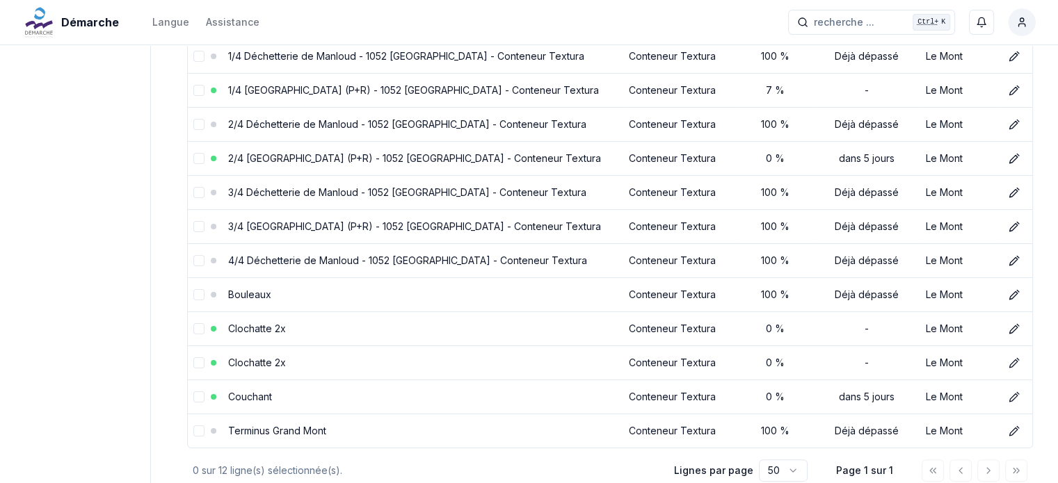
scroll to position [200, 0]
click at [267, 426] on link "Terminus Grand Mont" at bounding box center [277, 432] width 98 height 12
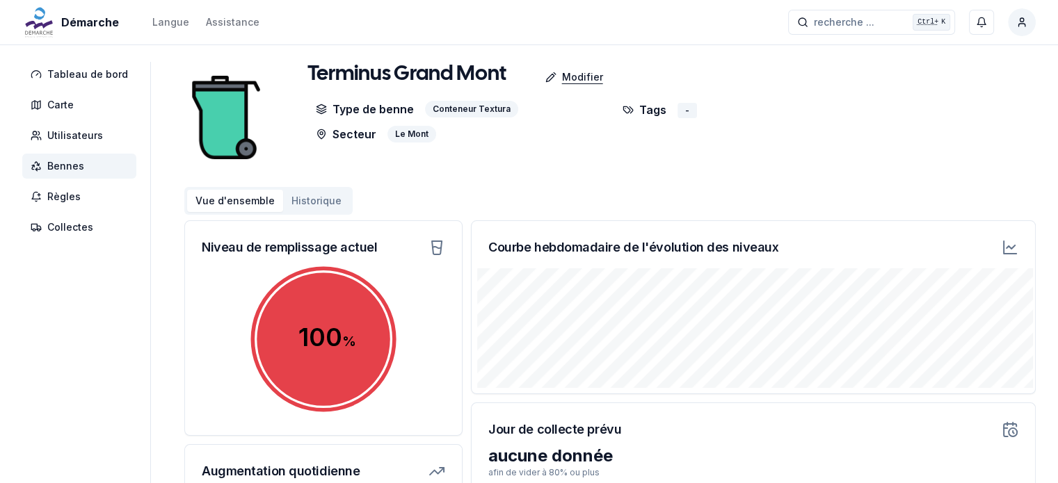
click at [584, 74] on p "Modifier" at bounding box center [582, 77] width 41 height 14
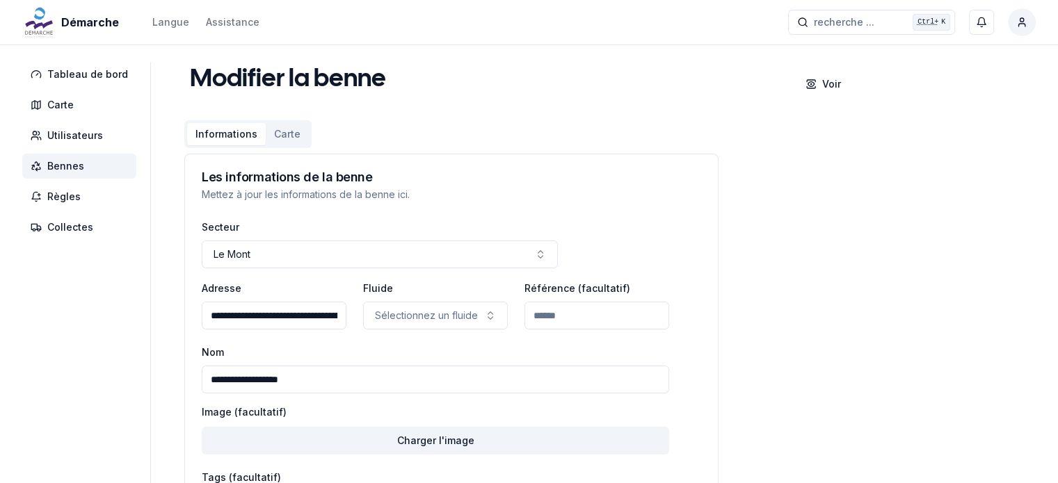
click at [339, 376] on input "**********" at bounding box center [435, 380] width 467 height 28
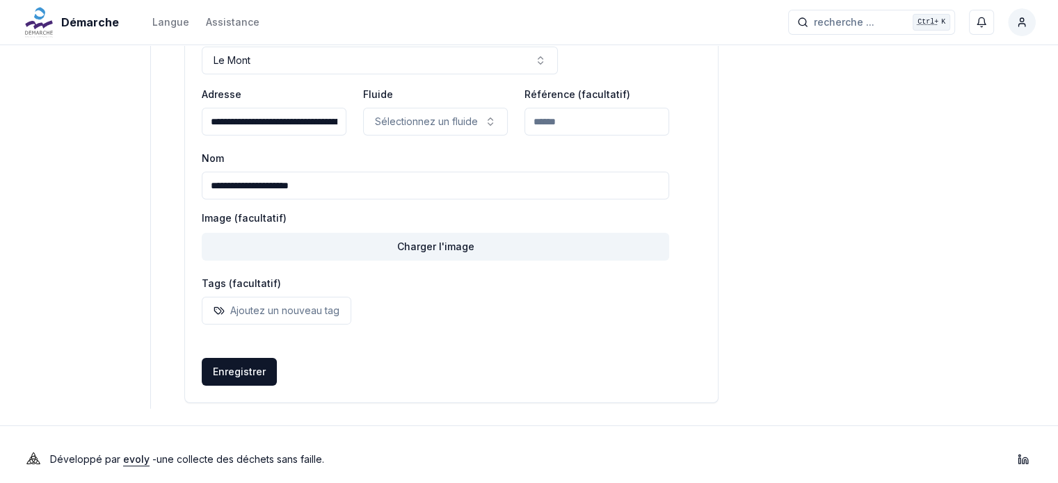
scroll to position [203, 0]
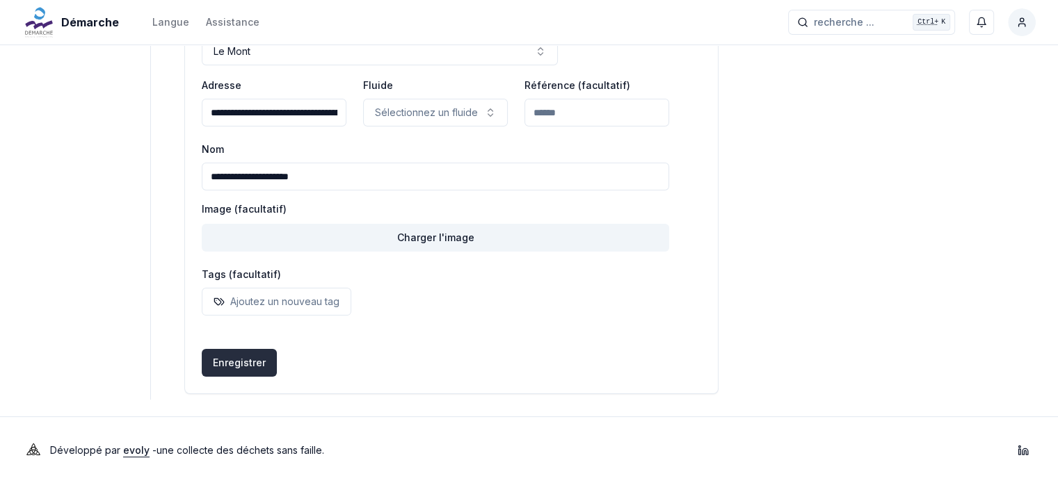
type input "**********"
click at [217, 372] on button "Enregistrer" at bounding box center [239, 363] width 75 height 28
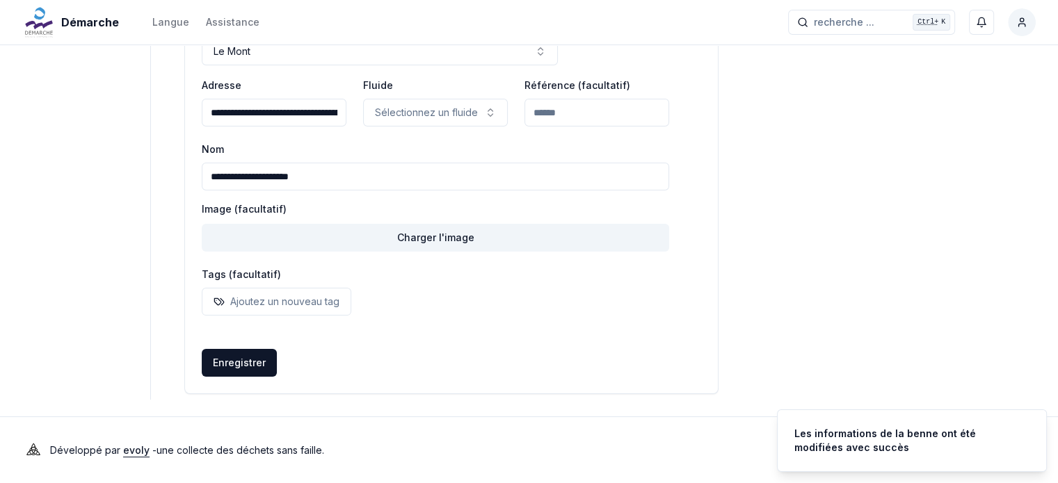
scroll to position [0, 0]
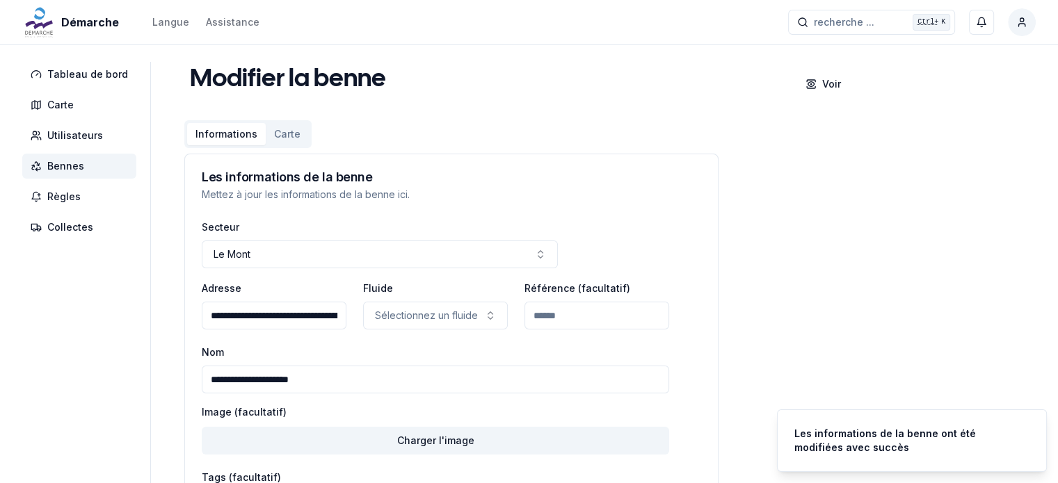
click at [77, 165] on span "Bennes" at bounding box center [65, 166] width 37 height 14
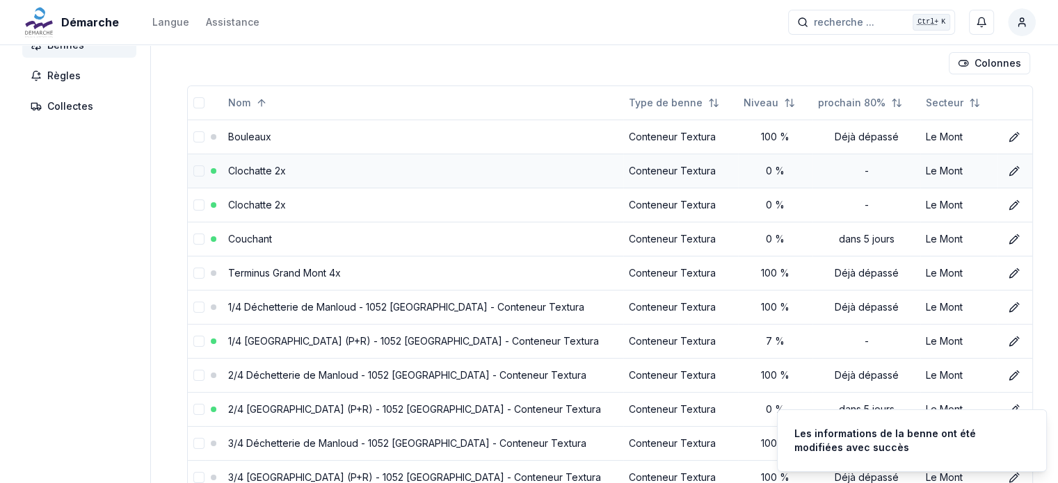
scroll to position [122, 0]
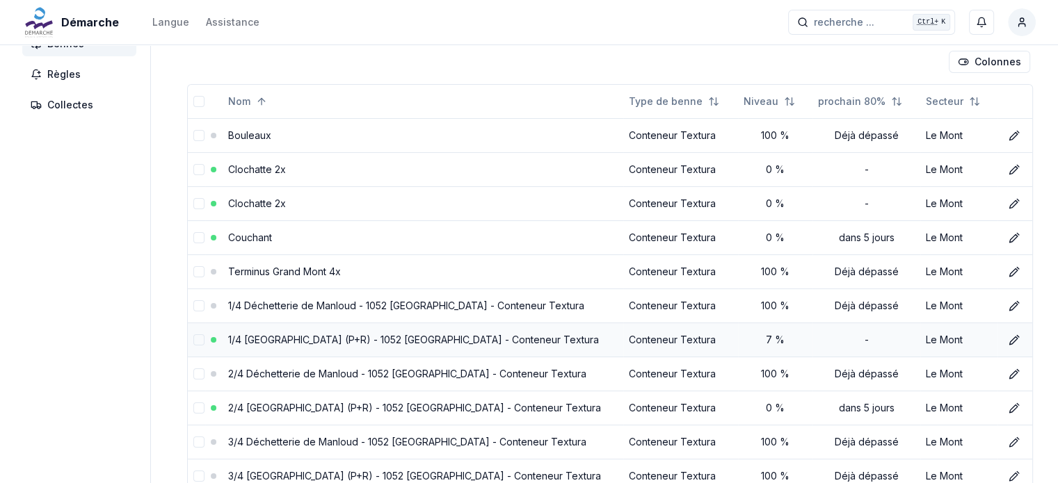
click at [282, 339] on link "1/4 Rte du Grand Mont (P+R) - 1052 Le Mont-sur-Lausanne - Conteneur Textura" at bounding box center [413, 340] width 371 height 12
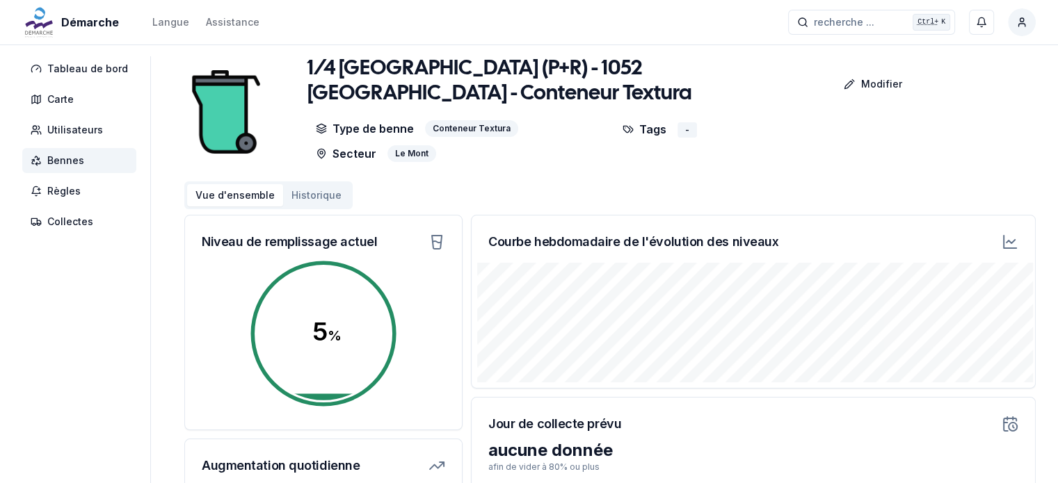
scroll to position [7, 0]
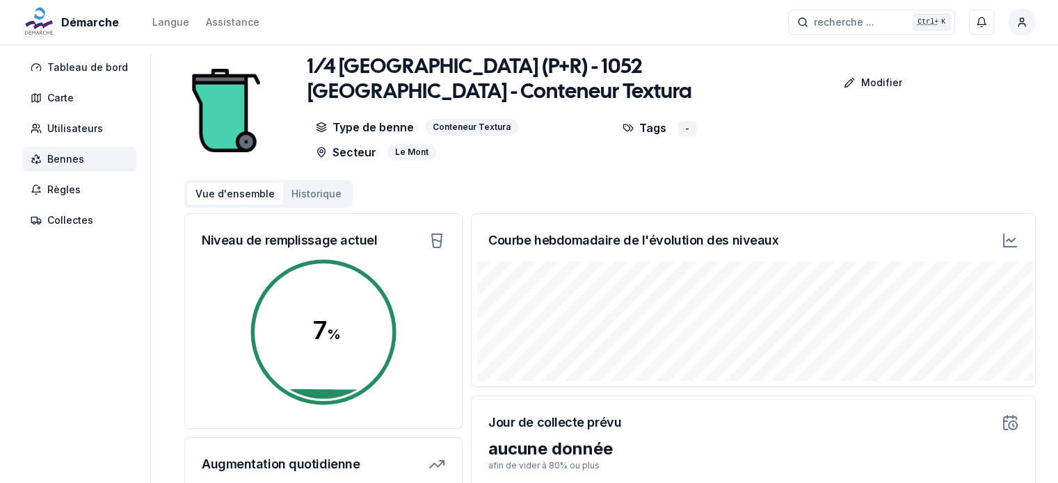
click at [80, 163] on span "Bennes" at bounding box center [65, 159] width 37 height 14
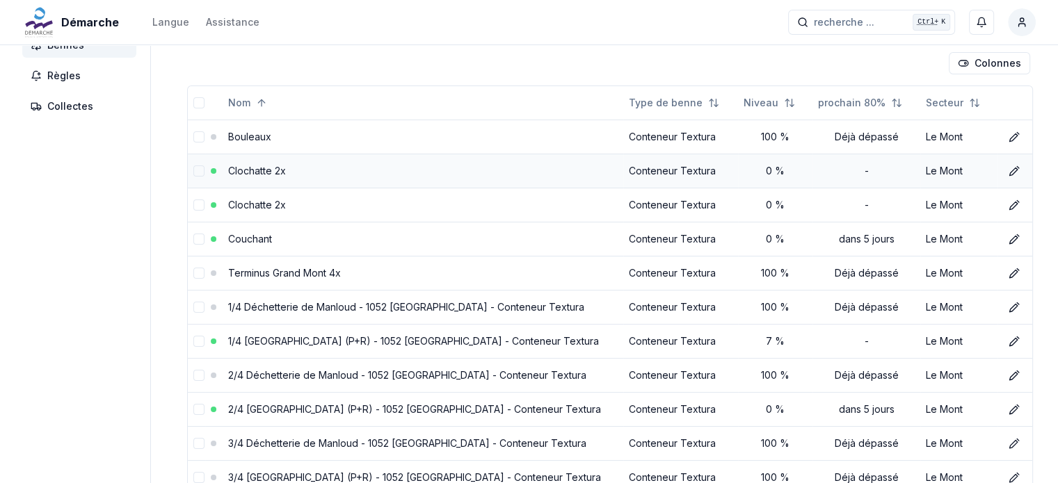
scroll to position [263, 0]
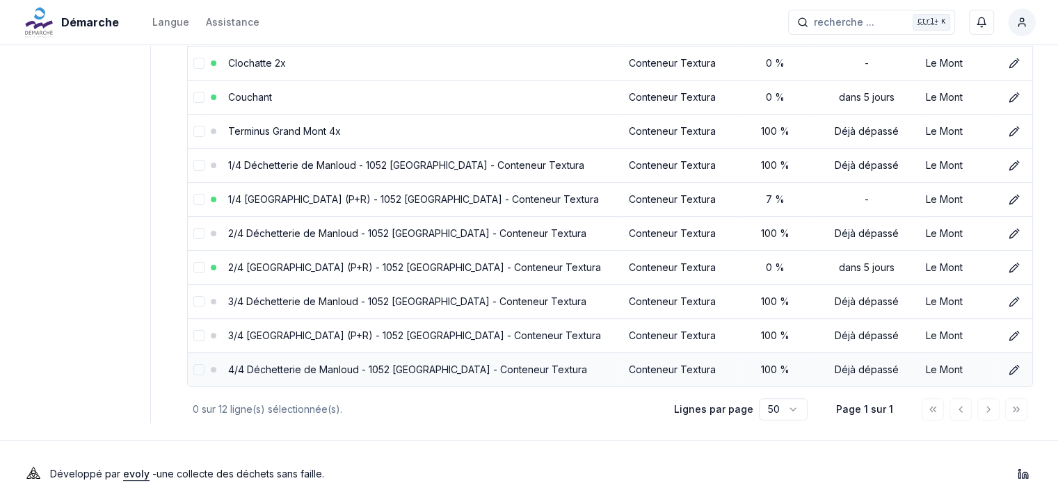
click at [331, 364] on link "4/4 Déchetterie de Manloud - 1052 Le Mont-sur-Lausanne - Conteneur Textura" at bounding box center [407, 370] width 359 height 12
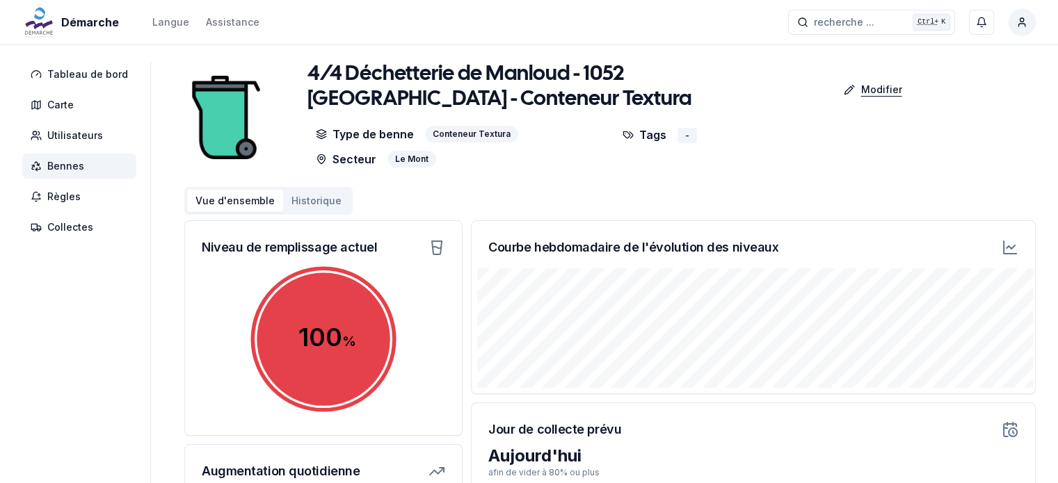
click at [865, 91] on p "Modifier" at bounding box center [880, 90] width 41 height 14
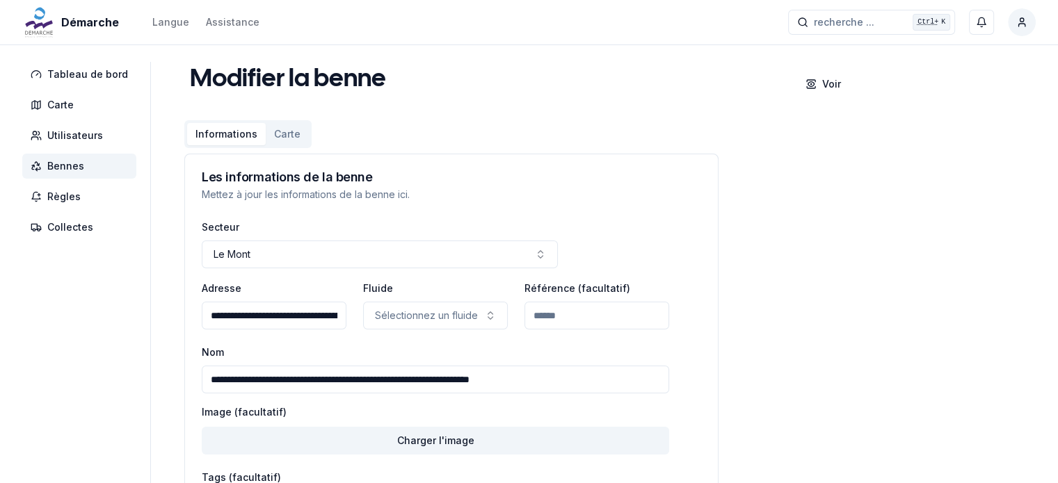
drag, startPoint x: 224, startPoint y: 377, endPoint x: 59, endPoint y: 392, distance: 165.5
click at [59, 392] on div "**********" at bounding box center [529, 332] width 1058 height 541
drag, startPoint x: 319, startPoint y: 376, endPoint x: 757, endPoint y: 350, distance: 439.7
click at [757, 350] on div "**********" at bounding box center [609, 332] width 851 height 541
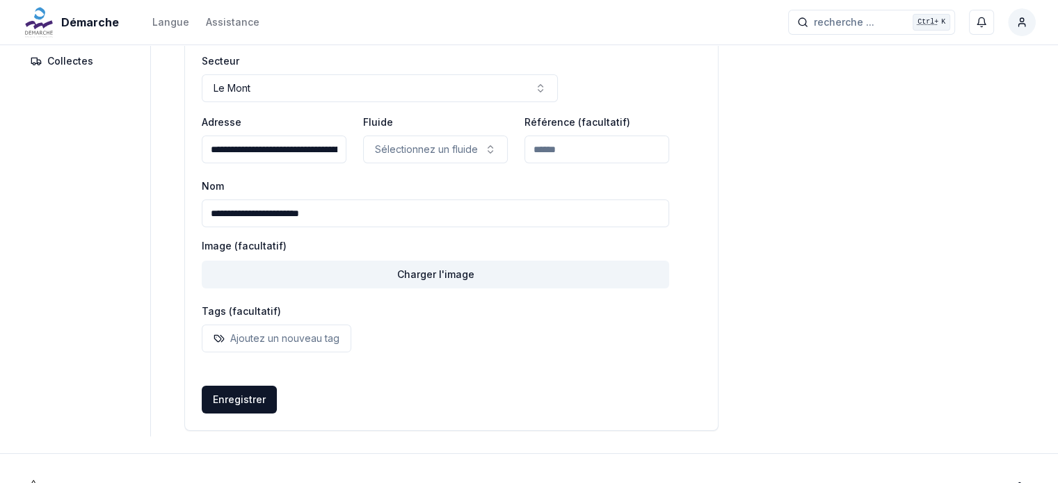
scroll to position [203, 0]
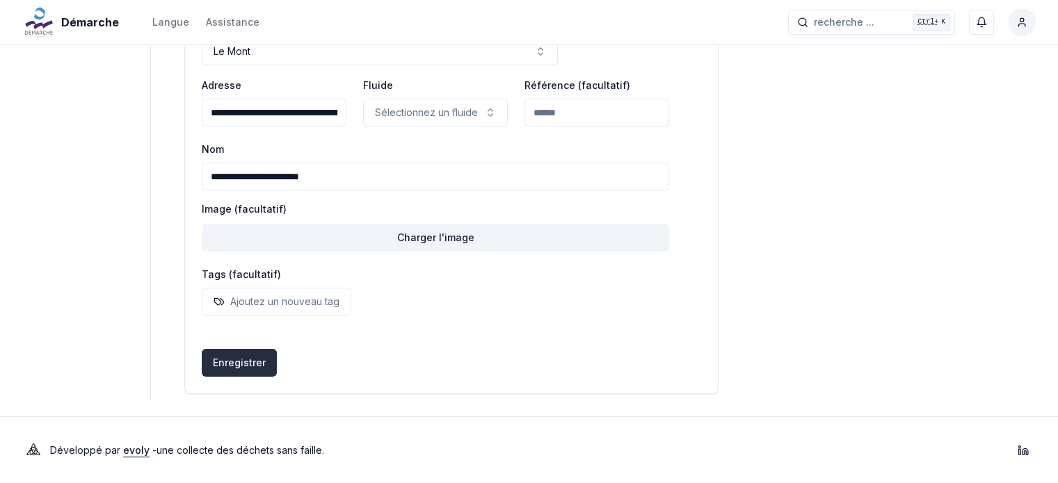
type input "**********"
click at [240, 358] on button "Enregistrer" at bounding box center [239, 363] width 75 height 28
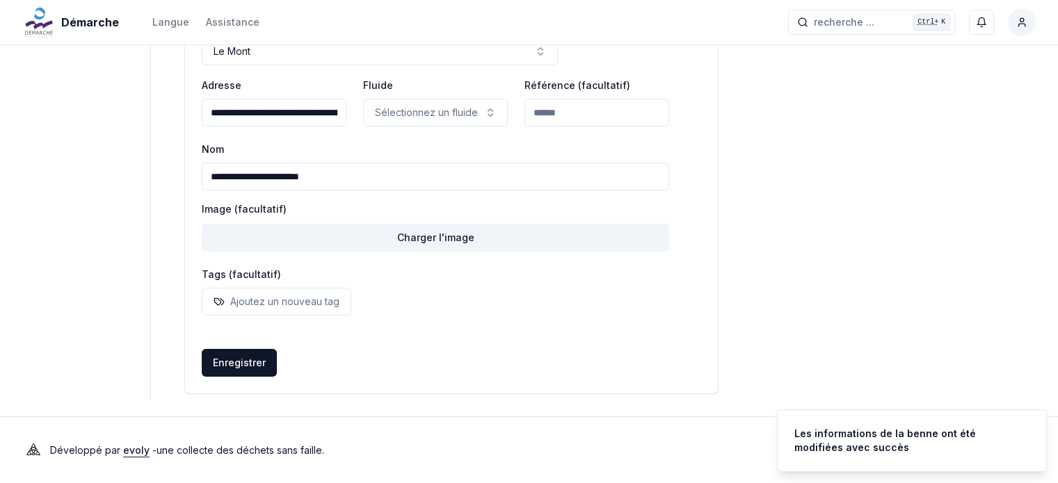
scroll to position [0, 0]
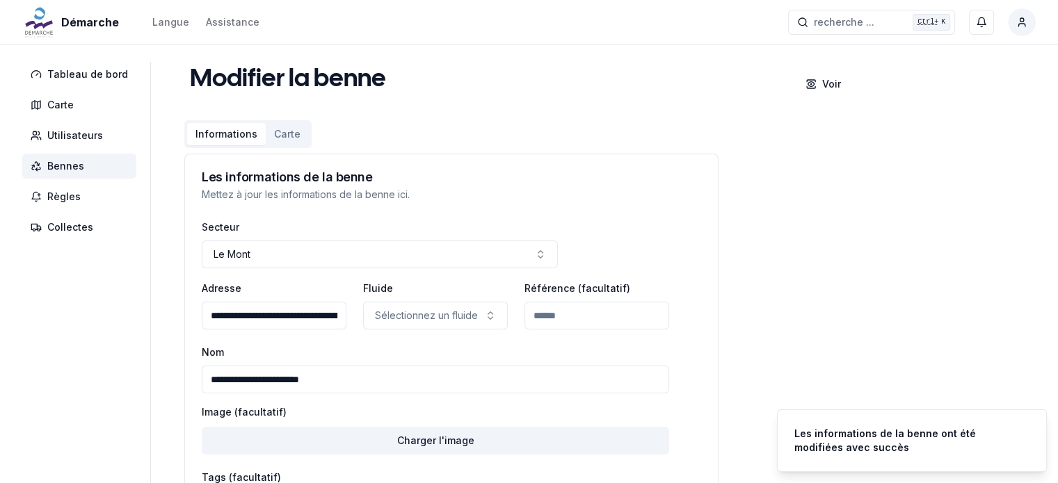
click at [97, 163] on span "Bennes" at bounding box center [79, 166] width 114 height 25
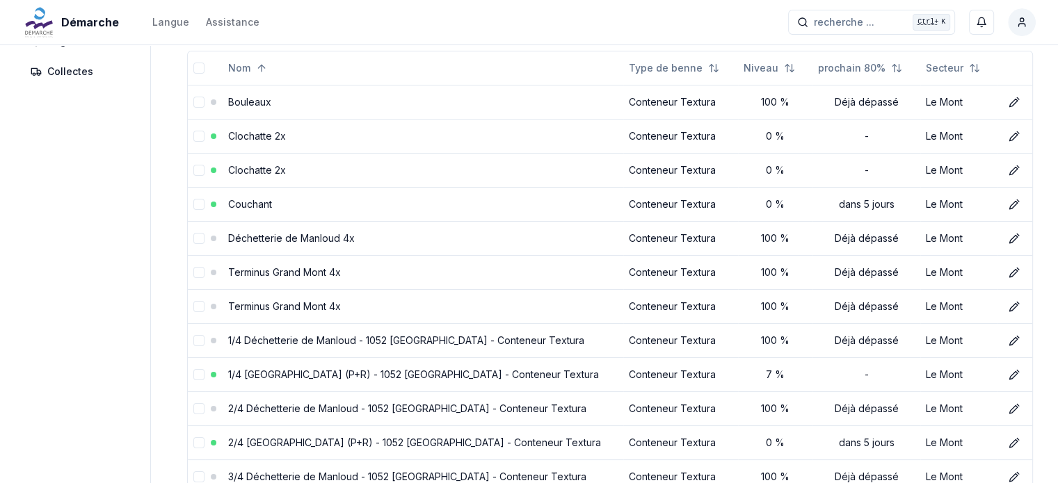
scroll to position [157, 0]
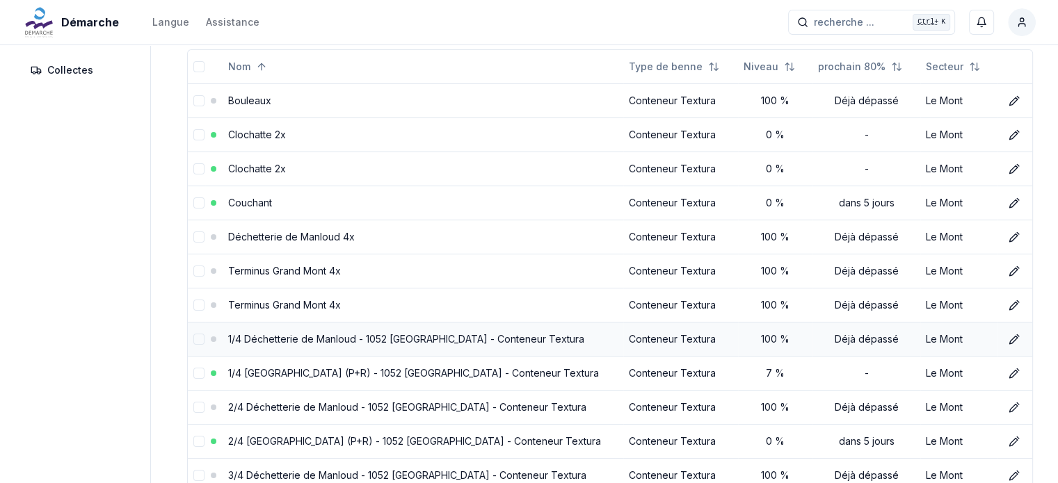
click at [312, 336] on link "1/4 Déchetterie de Manloud - 1052 Le Mont-sur-Lausanne - Conteneur Textura" at bounding box center [406, 339] width 356 height 12
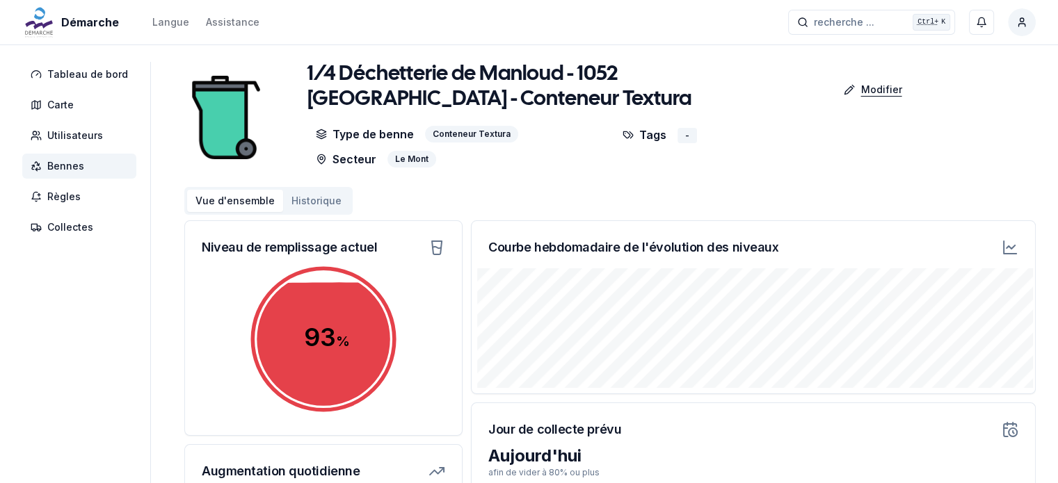
click at [862, 93] on p "Modifier" at bounding box center [880, 90] width 41 height 14
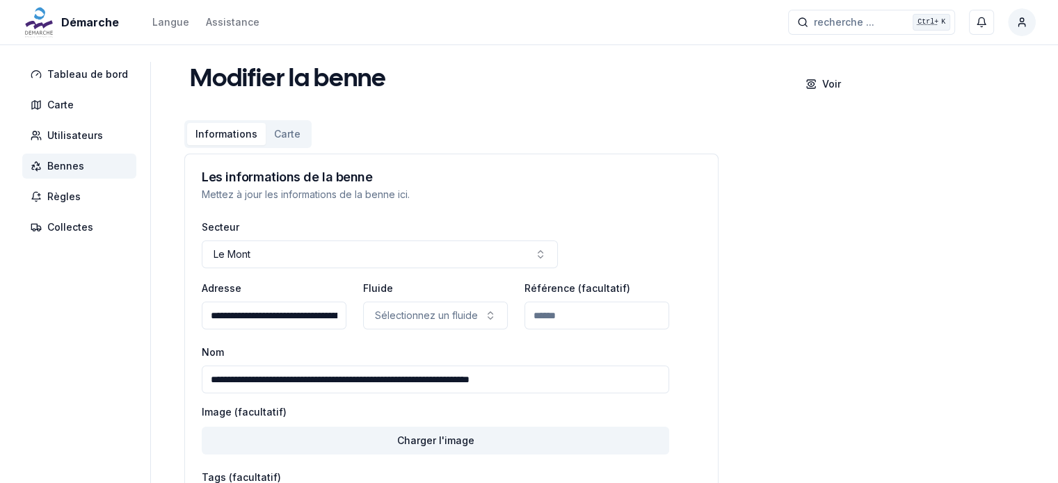
drag, startPoint x: 222, startPoint y: 382, endPoint x: 0, endPoint y: 442, distance: 230.0
click at [0, 442] on div "**********" at bounding box center [529, 332] width 1058 height 541
drag, startPoint x: 318, startPoint y: 378, endPoint x: 1020, endPoint y: 378, distance: 701.8
click at [1020, 378] on div "**********" at bounding box center [609, 332] width 851 height 541
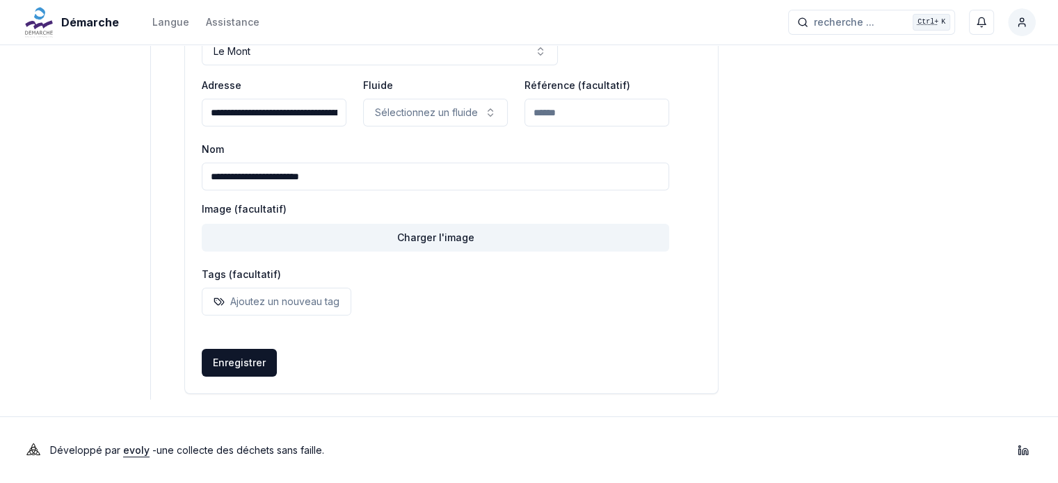
scroll to position [202, 0]
type input "**********"
click at [230, 367] on button "Enregistrer" at bounding box center [239, 364] width 75 height 28
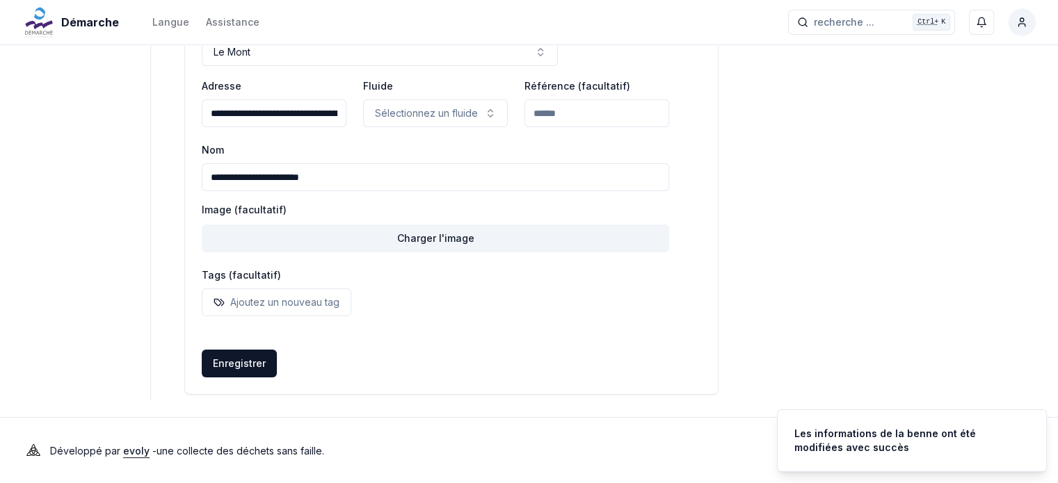
scroll to position [0, 0]
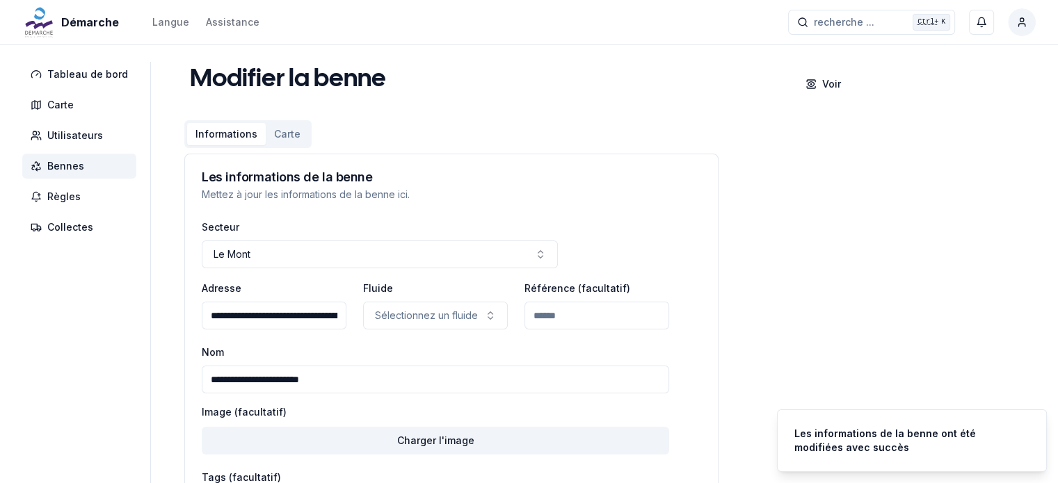
click at [77, 168] on span "Bennes" at bounding box center [65, 166] width 37 height 14
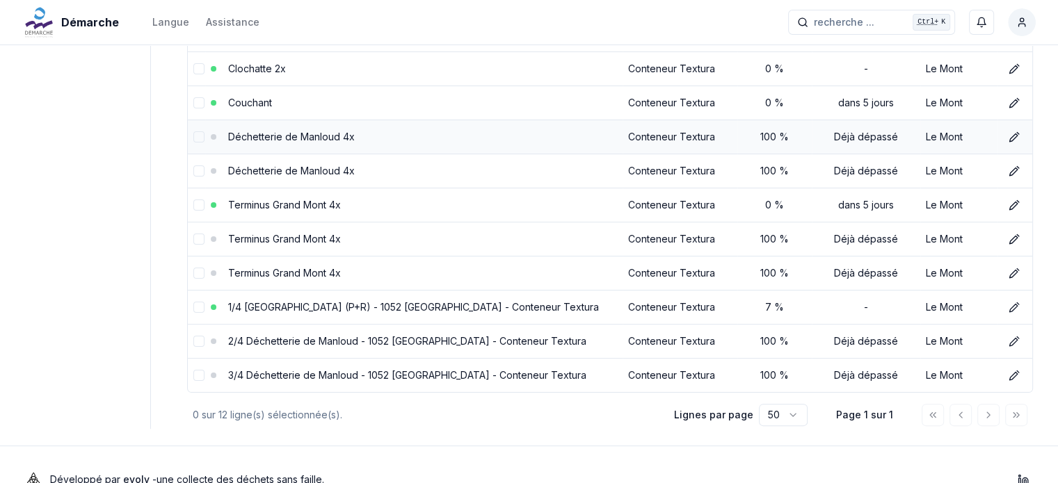
scroll to position [259, 0]
click at [1012, 340] on icon at bounding box center [1013, 341] width 8 height 8
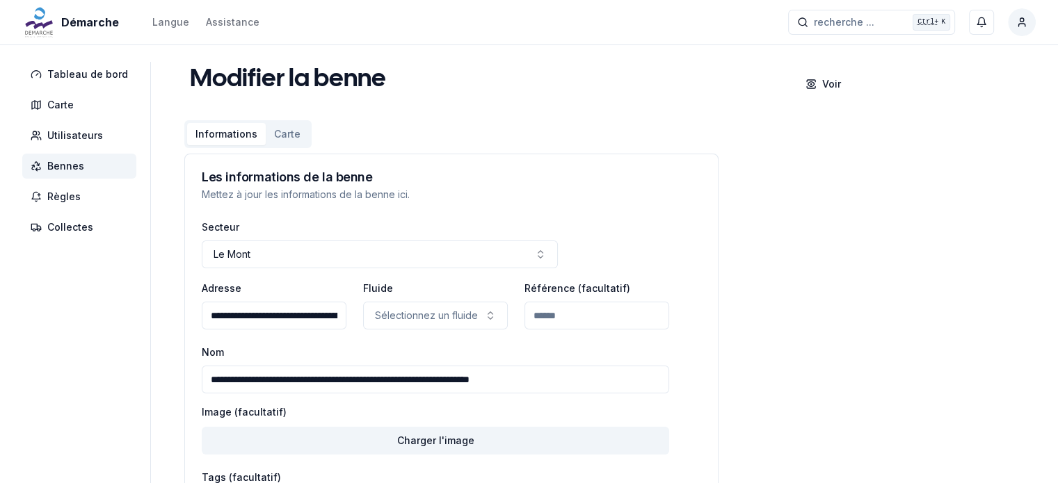
drag, startPoint x: 337, startPoint y: 378, endPoint x: 954, endPoint y: 436, distance: 620.3
click at [954, 436] on div "**********" at bounding box center [609, 332] width 851 height 541
drag, startPoint x: 225, startPoint y: 377, endPoint x: 52, endPoint y: 428, distance: 180.5
click at [52, 428] on div "**********" at bounding box center [529, 332] width 1058 height 541
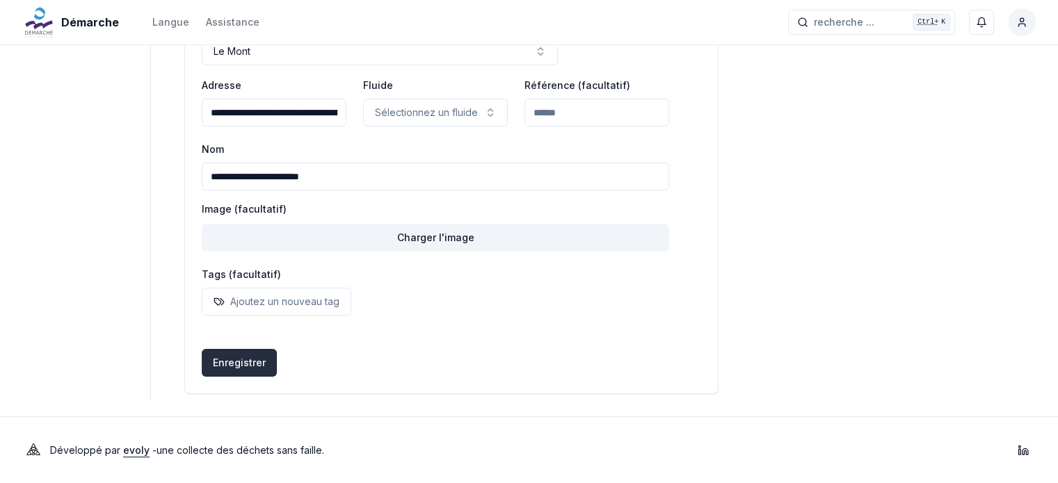
type input "**********"
click at [206, 360] on button "Enregistrer" at bounding box center [239, 363] width 75 height 28
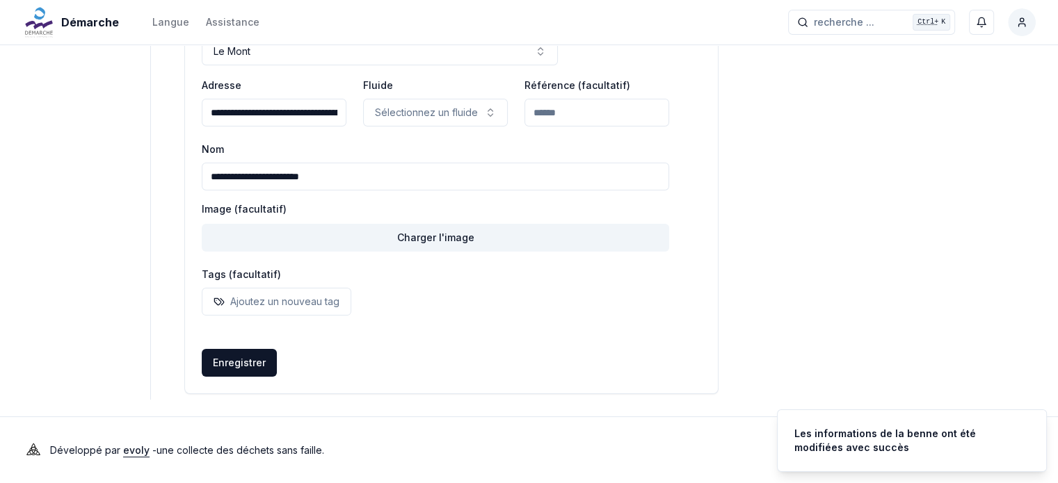
scroll to position [0, 0]
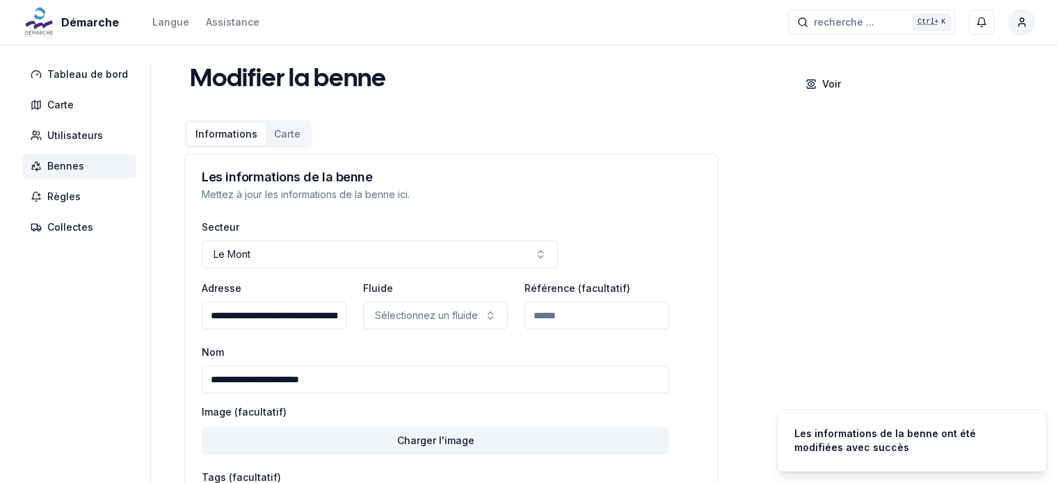
click at [63, 169] on span "Bennes" at bounding box center [65, 166] width 37 height 14
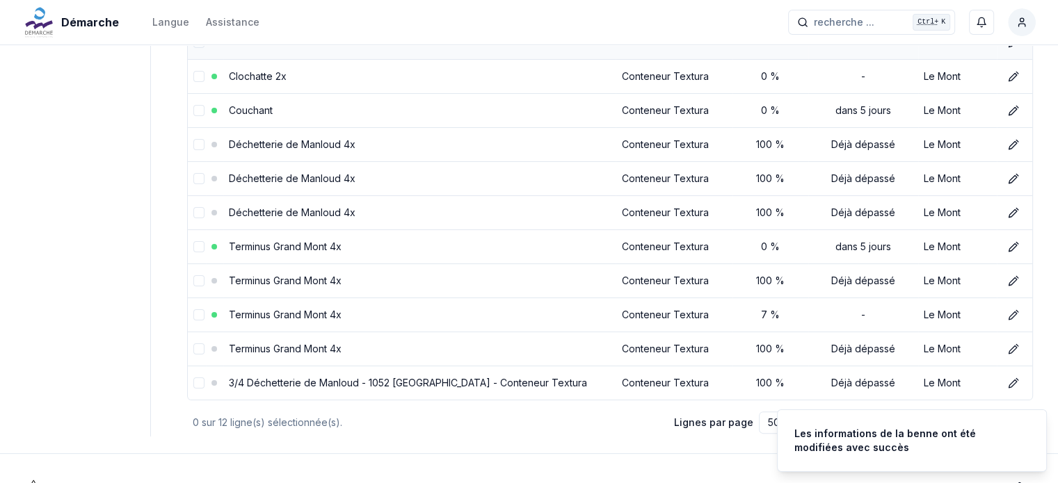
scroll to position [252, 0]
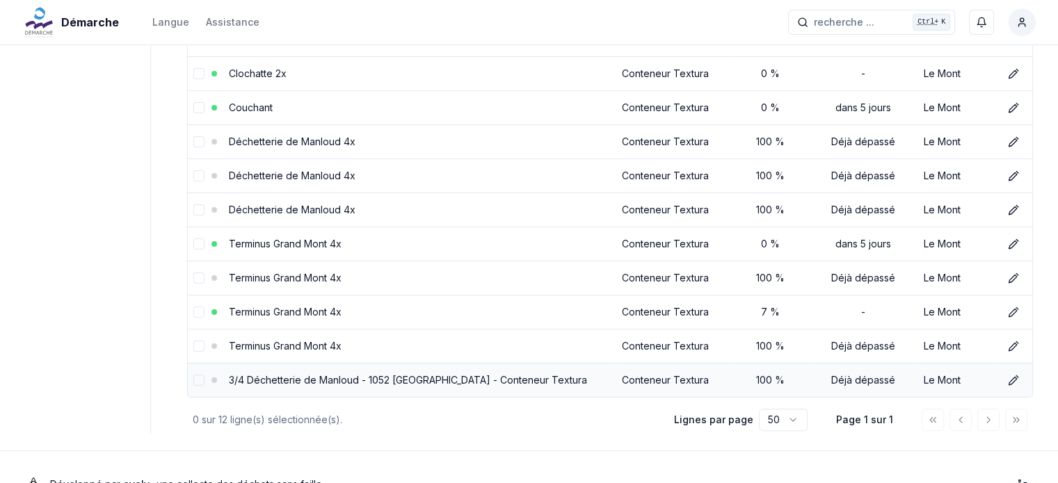
click at [357, 376] on link "3/4 Déchetterie de Manloud - 1052 Le Mont-sur-Lausanne - Conteneur Textura" at bounding box center [408, 380] width 358 height 12
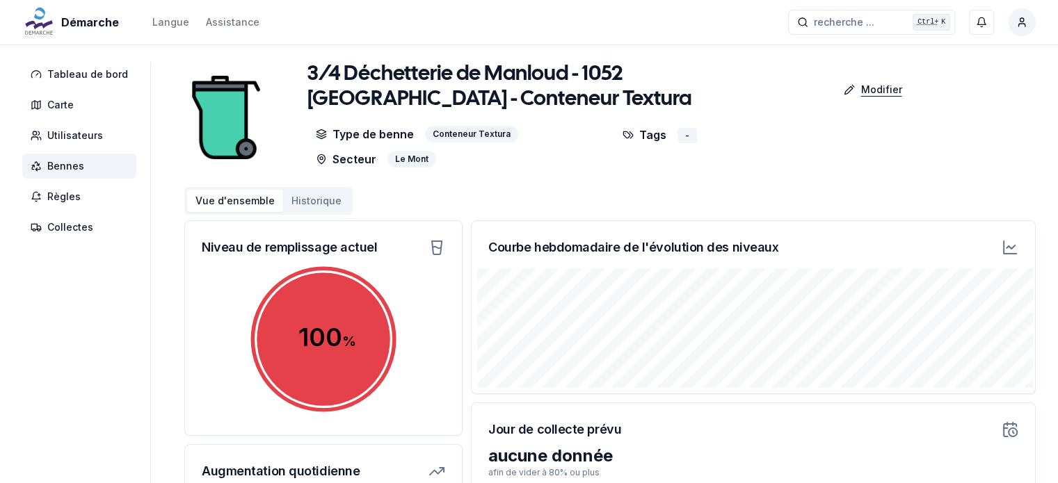
click at [874, 93] on p "Modifier" at bounding box center [880, 90] width 41 height 14
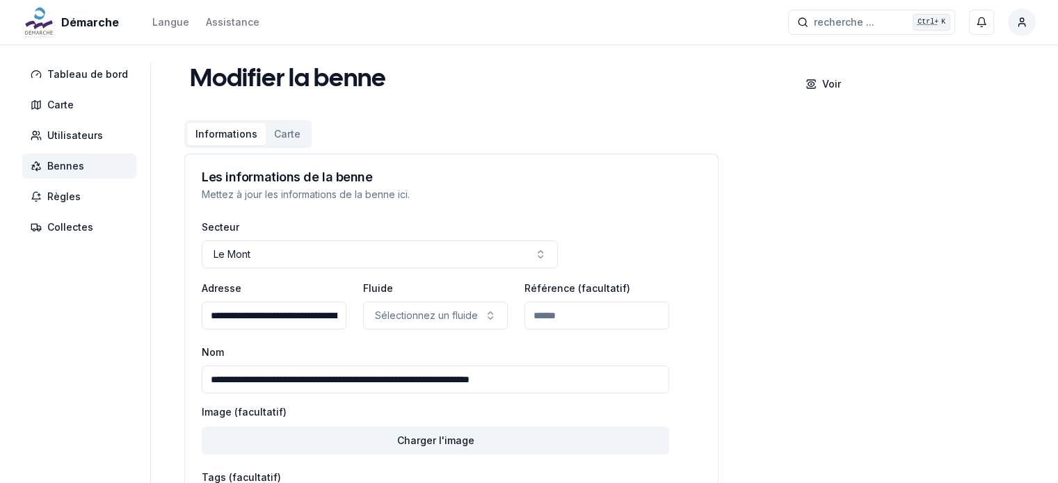
drag, startPoint x: 223, startPoint y: 382, endPoint x: 0, endPoint y: 401, distance: 223.4
click at [0, 401] on div "**********" at bounding box center [529, 332] width 1058 height 541
drag, startPoint x: 318, startPoint y: 380, endPoint x: 661, endPoint y: 434, distance: 347.7
click at [661, 434] on form "**********" at bounding box center [435, 430] width 467 height 300
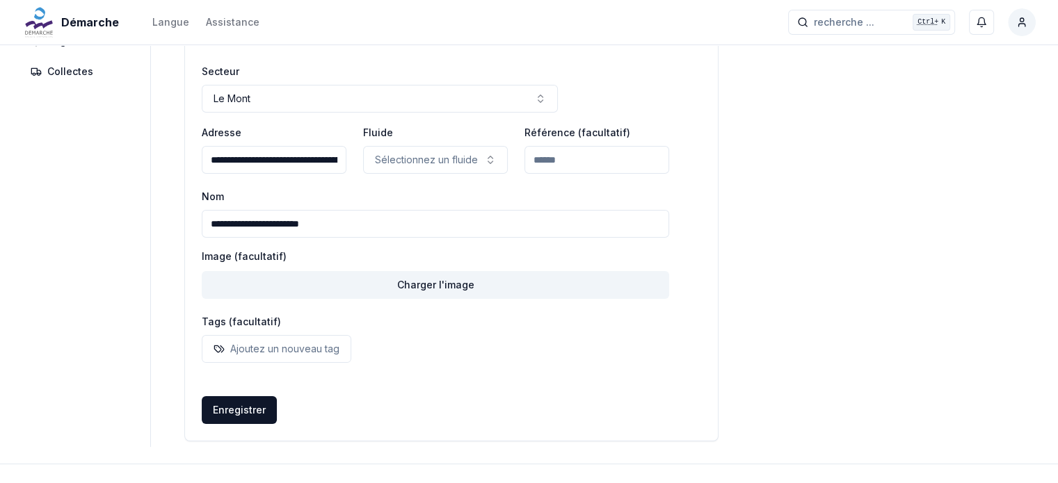
scroll to position [157, 0]
type input "**********"
click at [235, 408] on button "Enregistrer" at bounding box center [239, 409] width 75 height 28
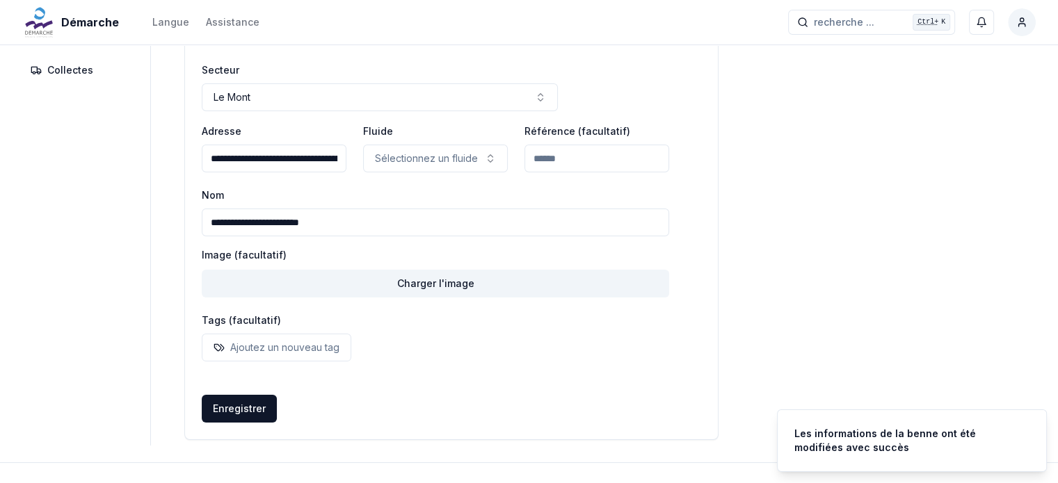
scroll to position [0, 0]
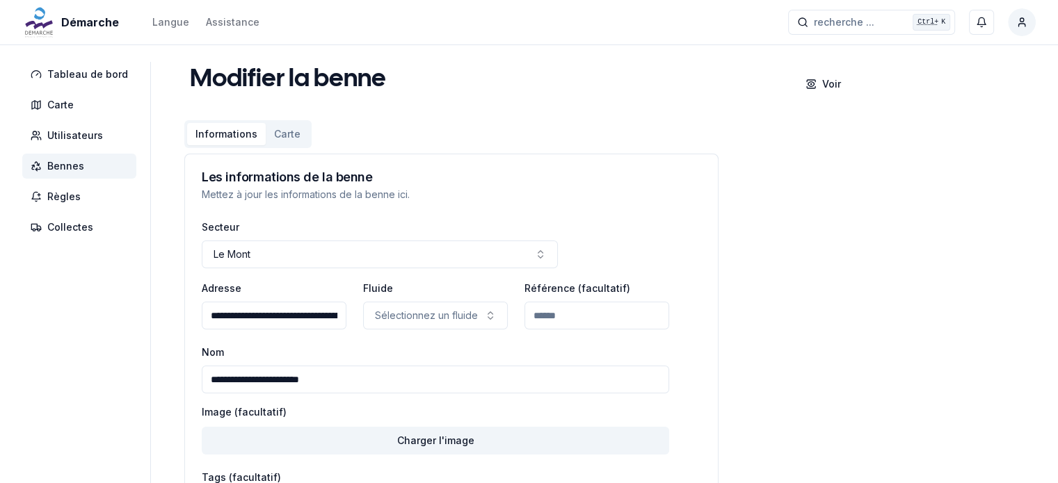
click at [72, 163] on span "Bennes" at bounding box center [65, 166] width 37 height 14
click at [86, 163] on span "Bennes" at bounding box center [79, 166] width 114 height 25
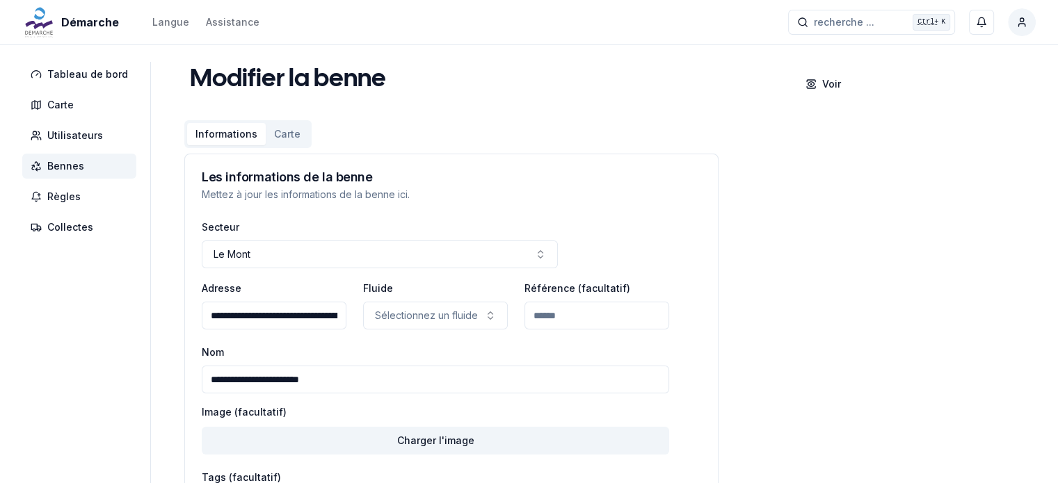
click at [86, 163] on span "Bennes" at bounding box center [79, 166] width 114 height 25
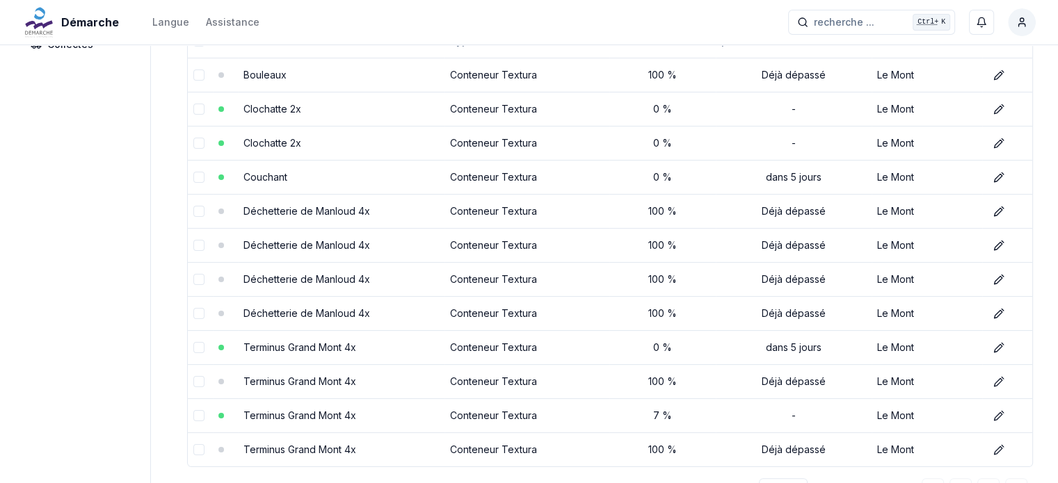
scroll to position [191, 0]
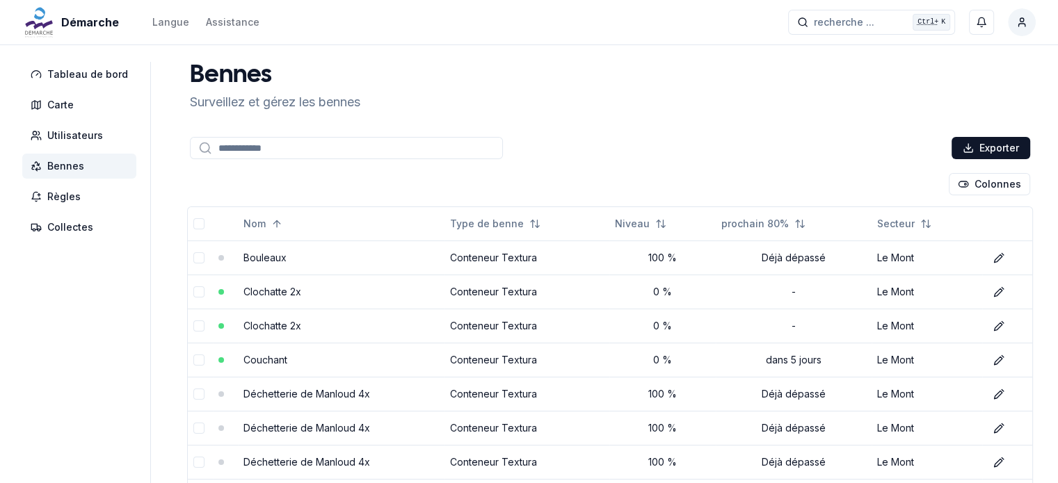
click at [70, 169] on span "Bennes" at bounding box center [65, 166] width 37 height 14
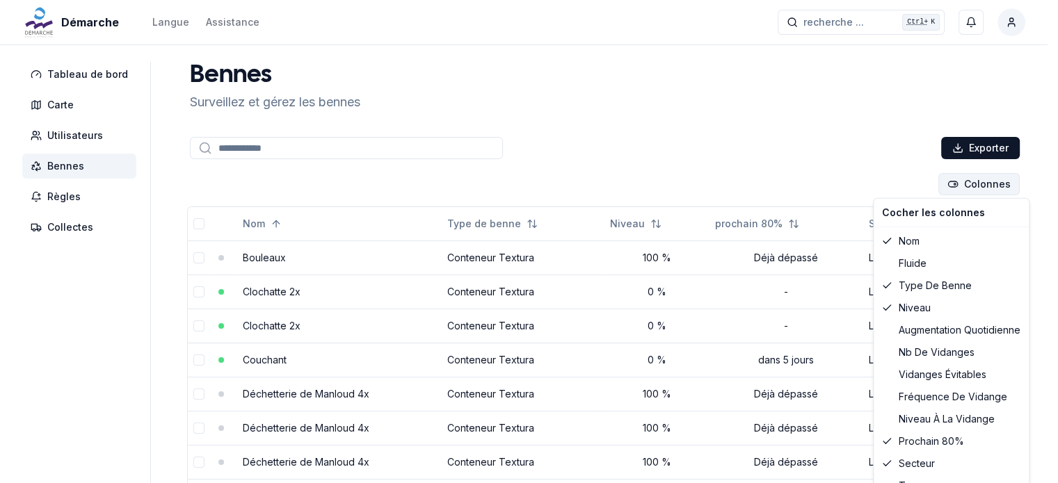
click at [988, 179] on html "Démarche Langue Assistance recherche ... recherche ... Ctrl+ K [PERSON_NAME] Ta…" at bounding box center [529, 385] width 1058 height 771
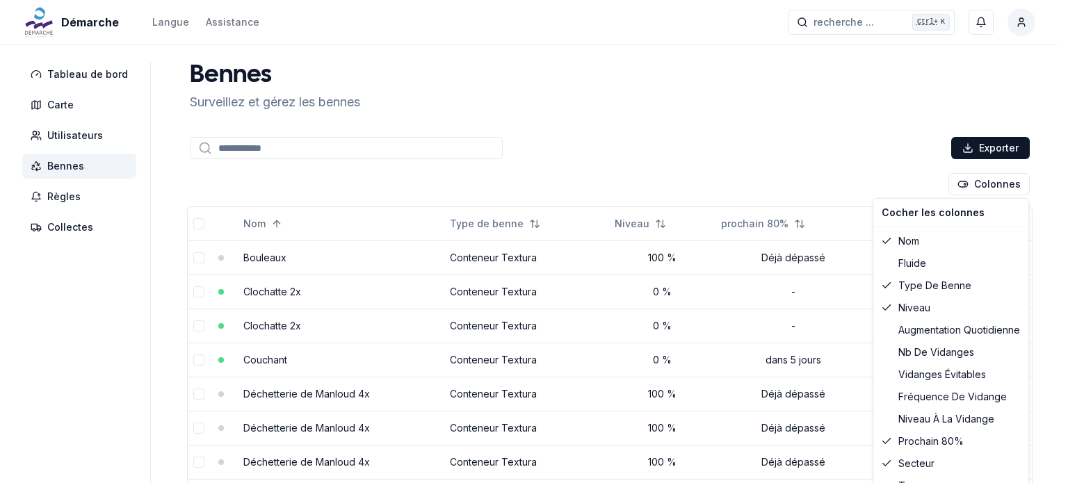
click at [735, 188] on html "Démarche Langue Assistance recherche ... recherche ... Ctrl+ K [PERSON_NAME] Ta…" at bounding box center [534, 385] width 1068 height 771
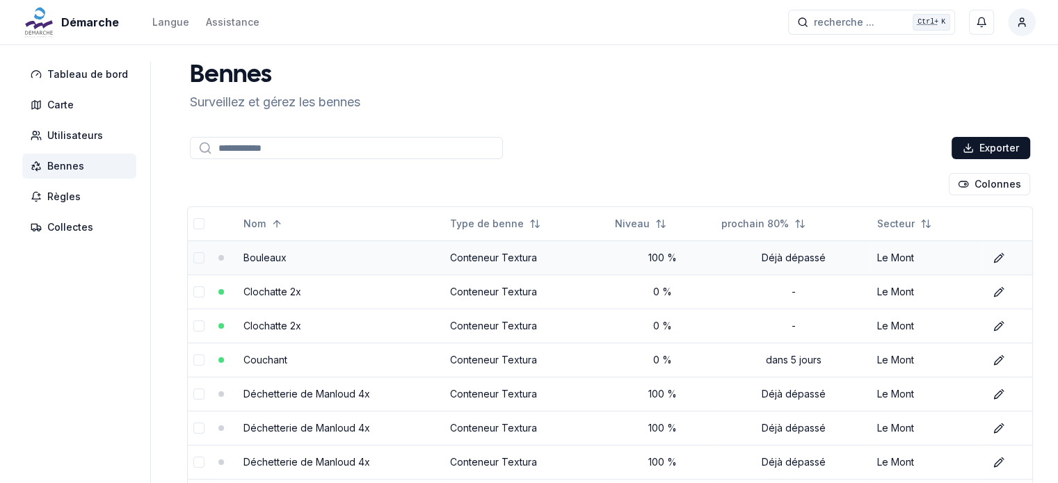
click at [277, 257] on link "Bouleaux" at bounding box center [264, 258] width 43 height 12
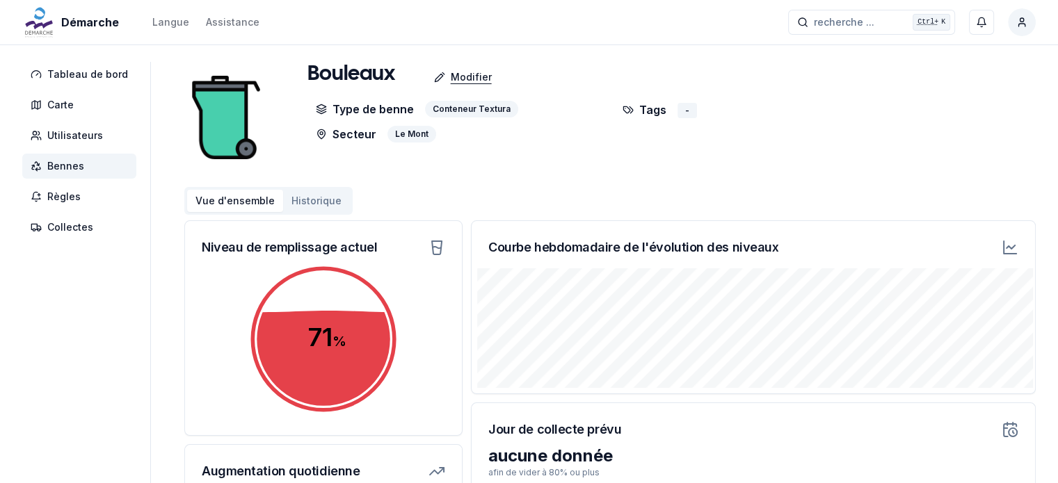
click at [460, 83] on p "Modifier" at bounding box center [471, 77] width 41 height 14
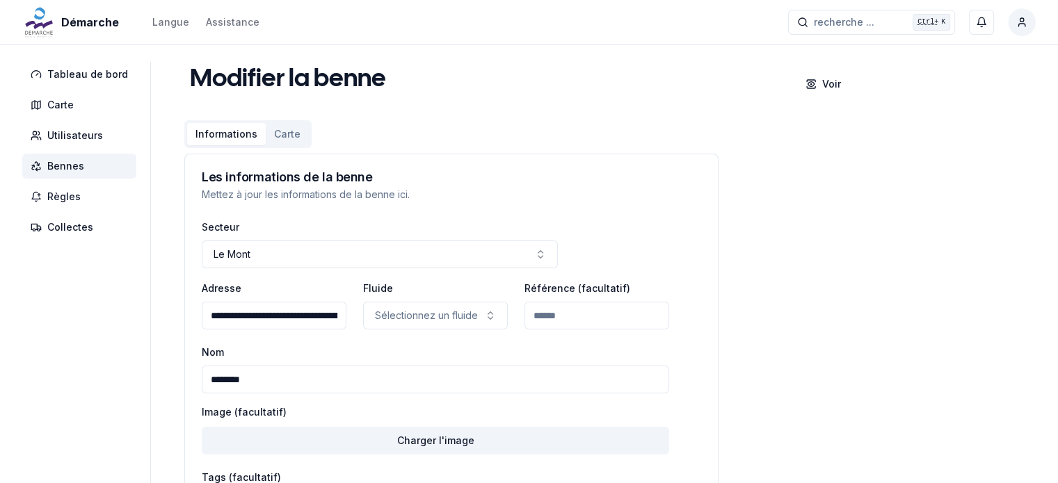
click at [596, 310] on input "Référence (facultatif)" at bounding box center [596, 316] width 145 height 28
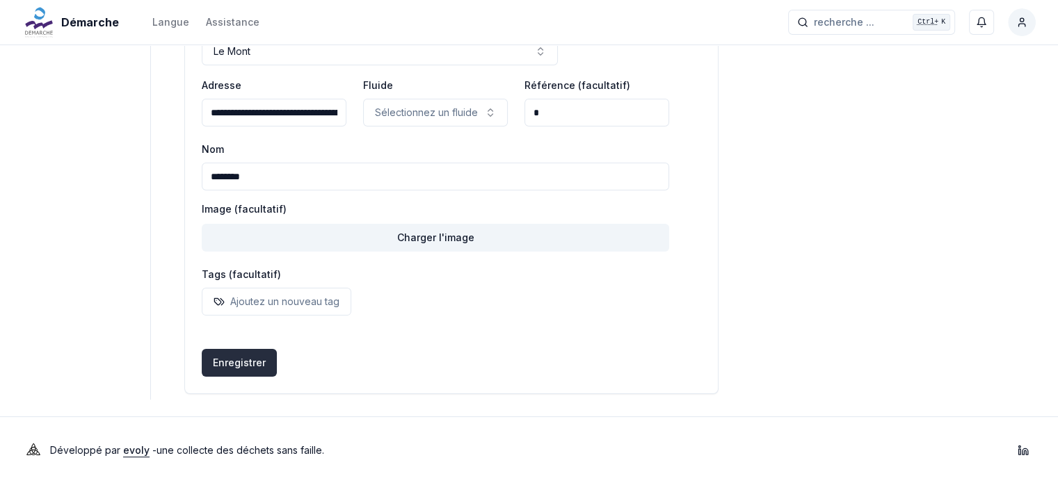
type input "*"
click at [249, 353] on button "Enregistrer" at bounding box center [239, 363] width 75 height 28
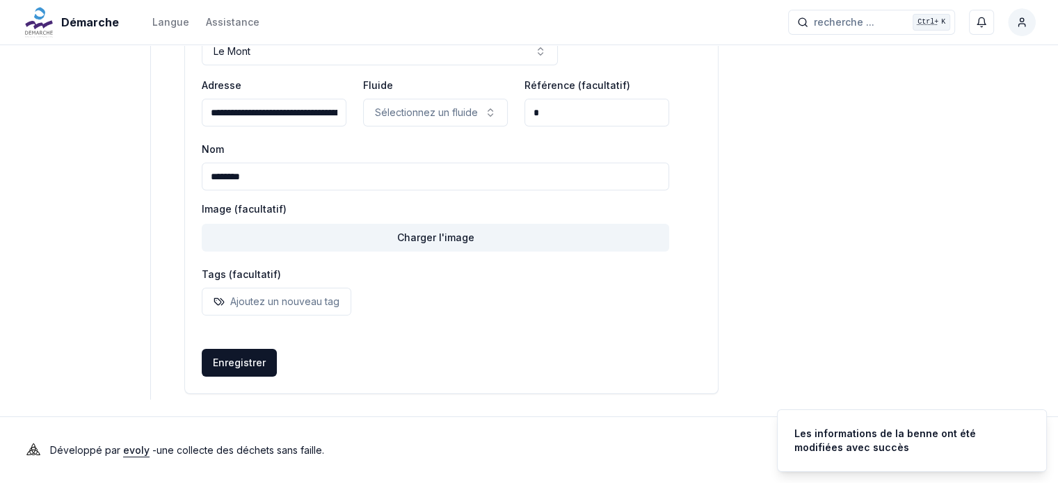
scroll to position [0, 0]
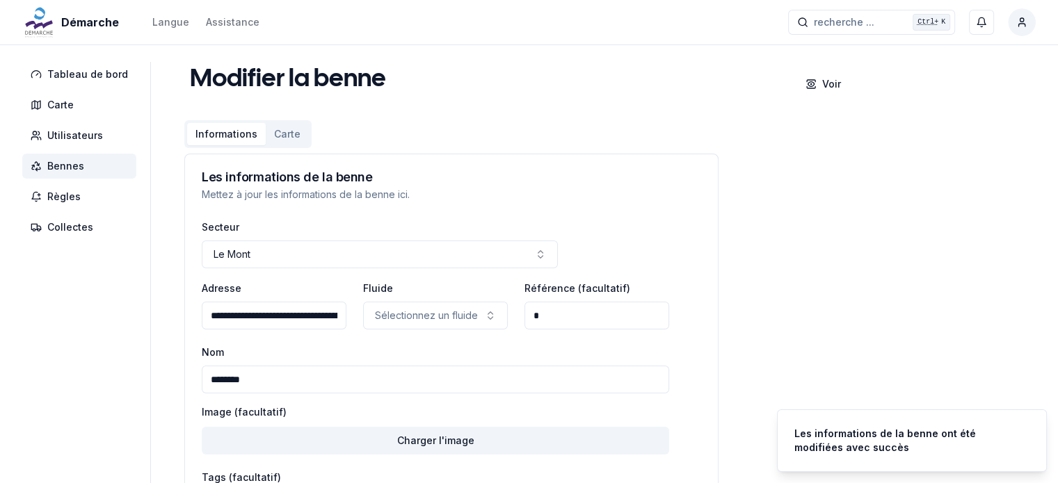
click at [86, 167] on span "Bennes" at bounding box center [79, 166] width 114 height 25
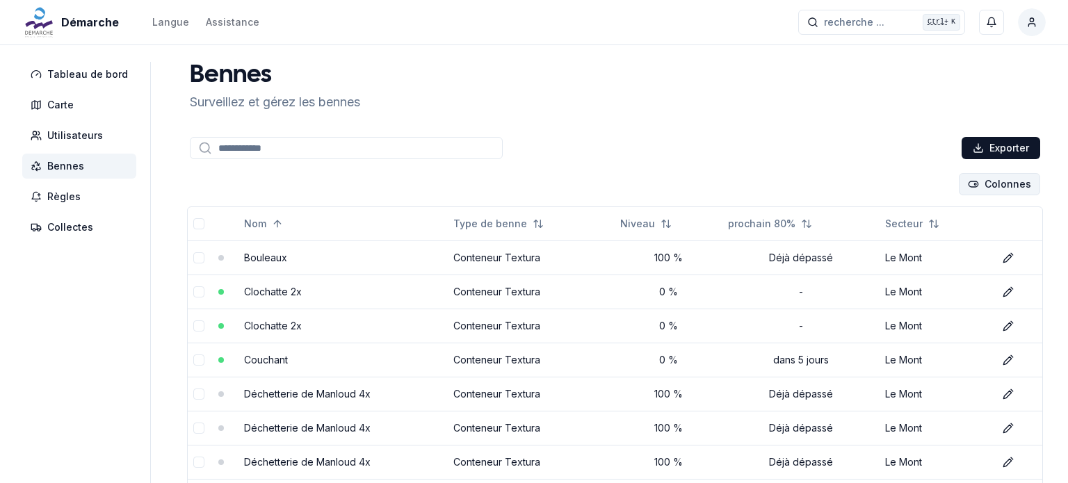
click at [998, 186] on html "Démarche Langue Assistance recherche ... recherche ... Ctrl+ K [PERSON_NAME] Ta…" at bounding box center [534, 385] width 1068 height 771
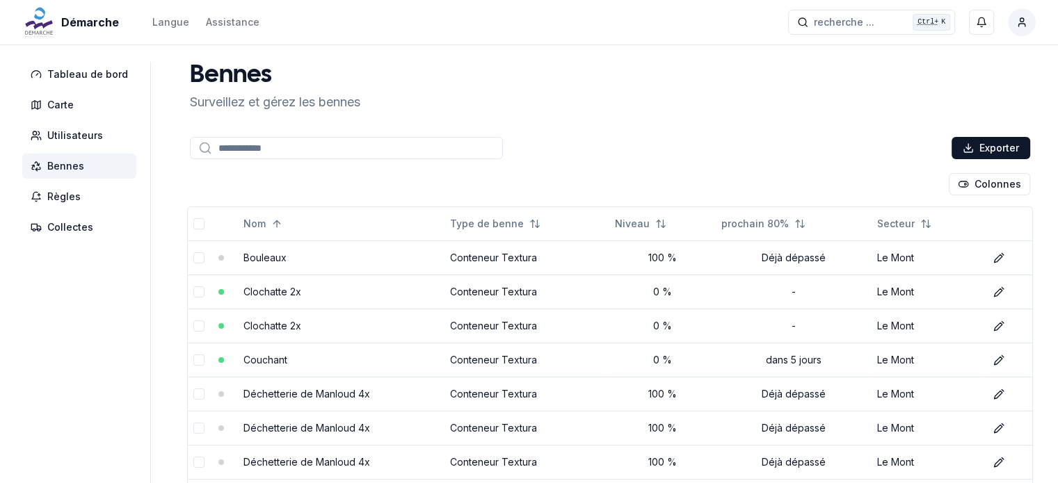
click at [1054, 378] on html "Démarche Langue Assistance recherche ... recherche ... Ctrl+ K [PERSON_NAME] Ta…" at bounding box center [529, 385] width 1058 height 771
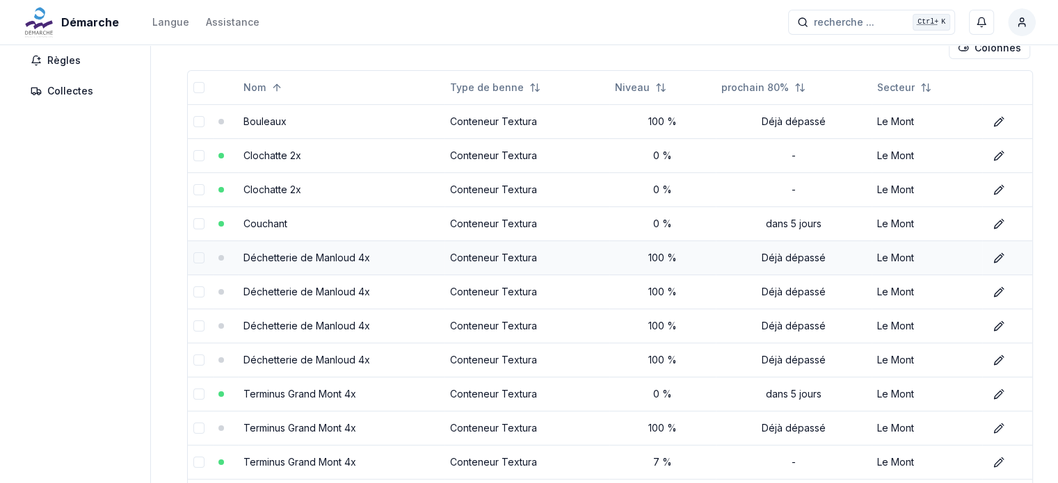
scroll to position [138, 0]
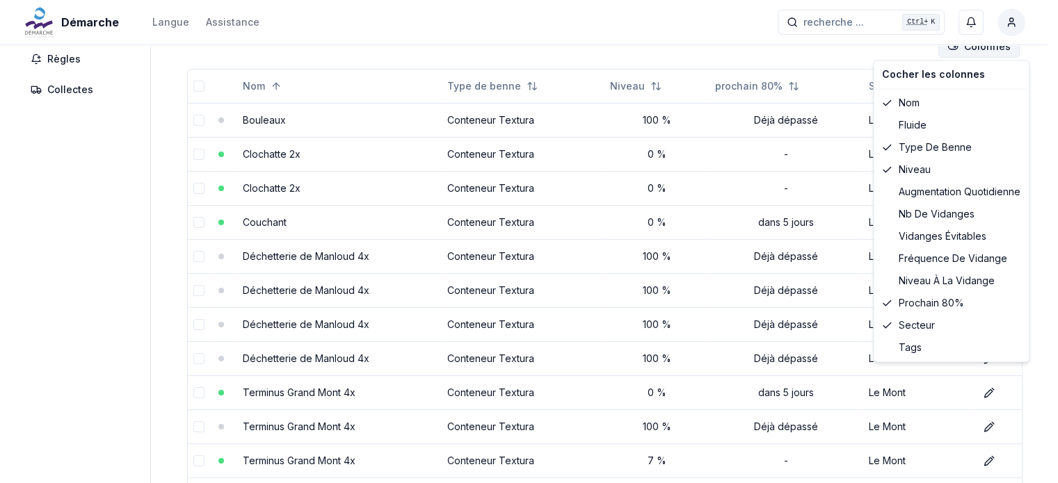
click at [981, 49] on html "Démarche Langue Assistance recherche ... recherche ... Ctrl+ K [PERSON_NAME] Ta…" at bounding box center [529, 247] width 1058 height 771
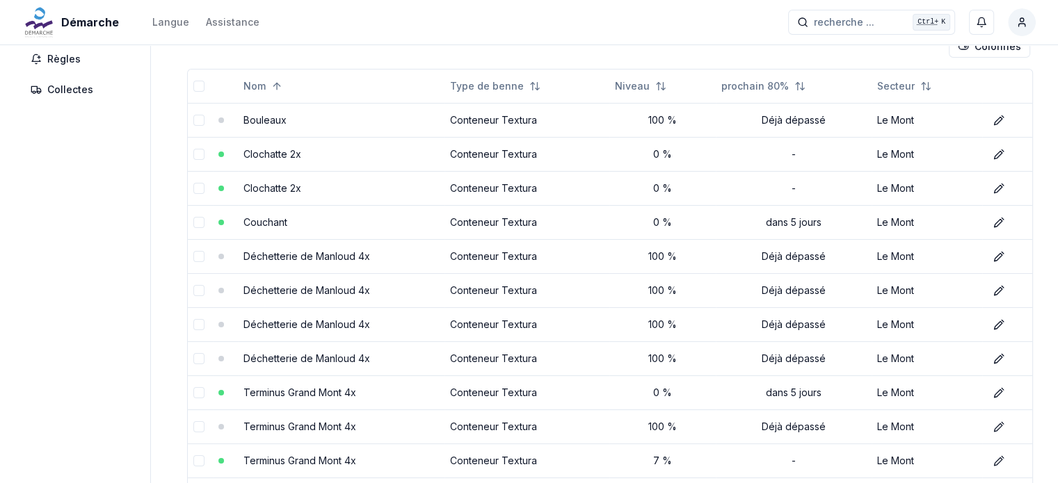
click at [742, 58] on html "Démarche Langue Assistance recherche ... recherche ... Ctrl+ K [PERSON_NAME] Ta…" at bounding box center [529, 247] width 1058 height 771
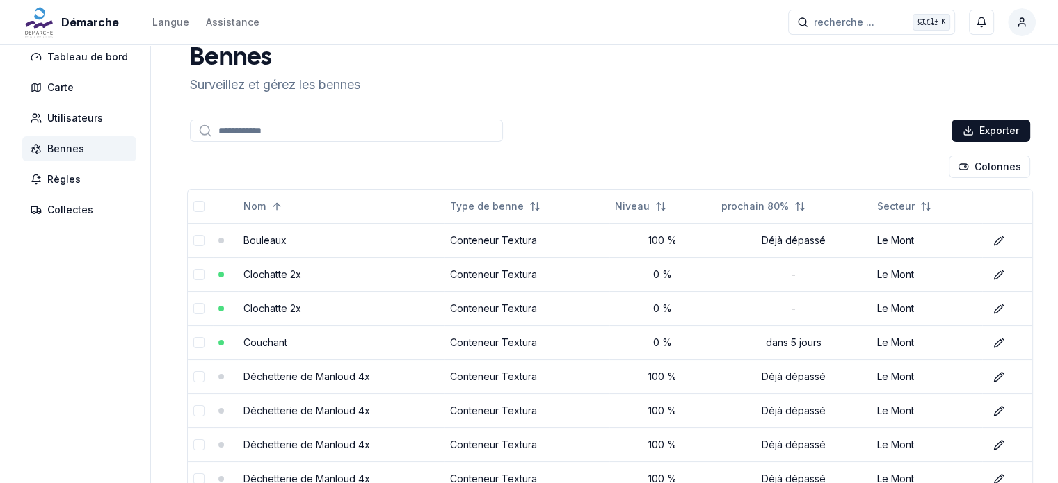
scroll to position [0, 0]
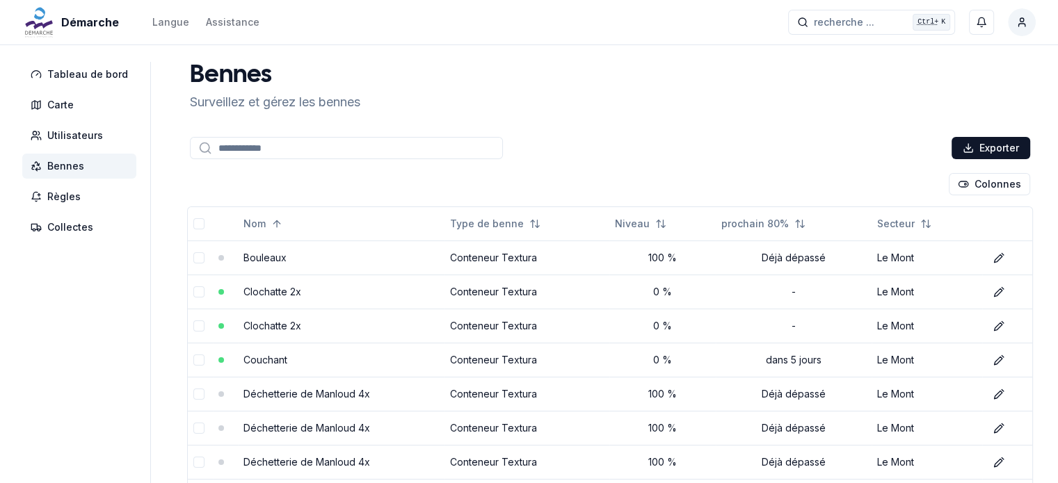
click at [91, 172] on span "Bennes" at bounding box center [79, 166] width 114 height 25
click at [74, 163] on span "Bennes" at bounding box center [65, 166] width 37 height 14
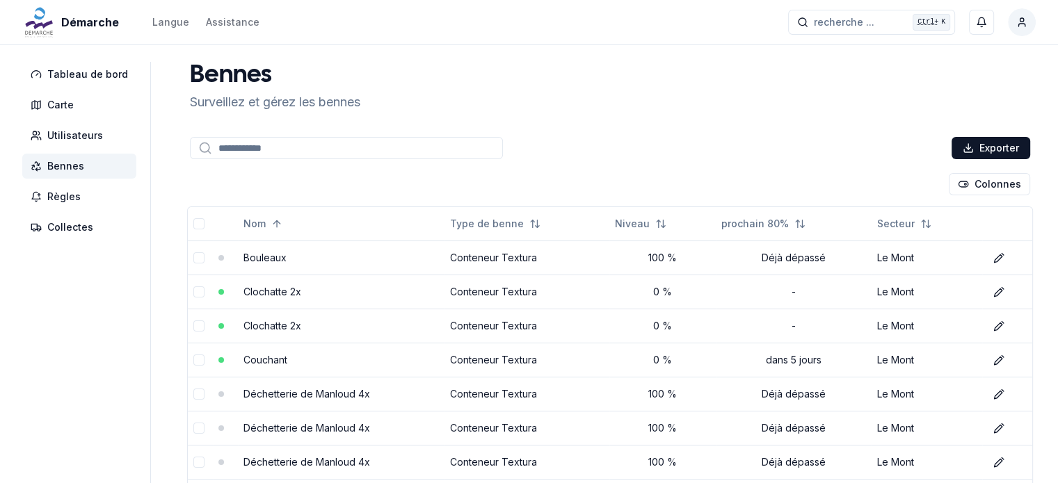
click at [74, 163] on span "Bennes" at bounding box center [65, 166] width 37 height 14
